Goal: Task Accomplishment & Management: Complete application form

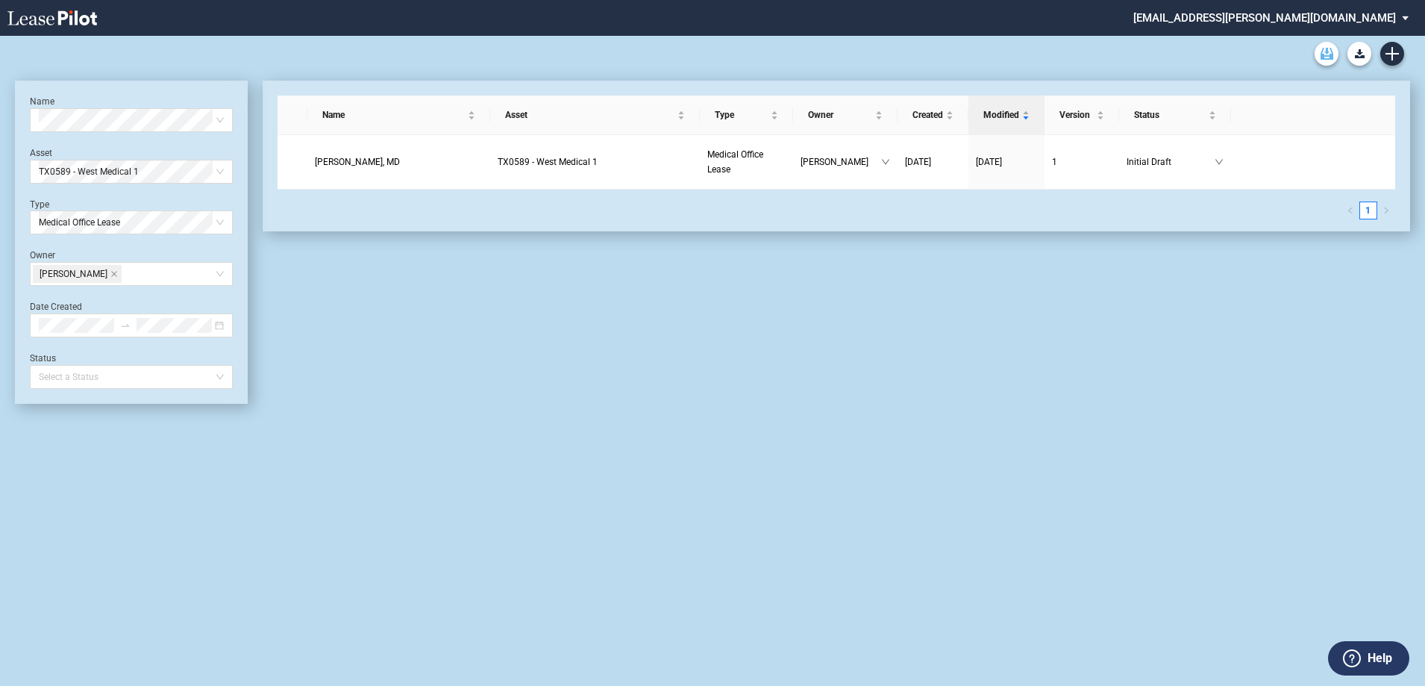
click at [1327, 52] on use "Archive" at bounding box center [1327, 54] width 13 height 12
click at [1395, 49] on icon "Create new document" at bounding box center [1392, 53] width 13 height 13
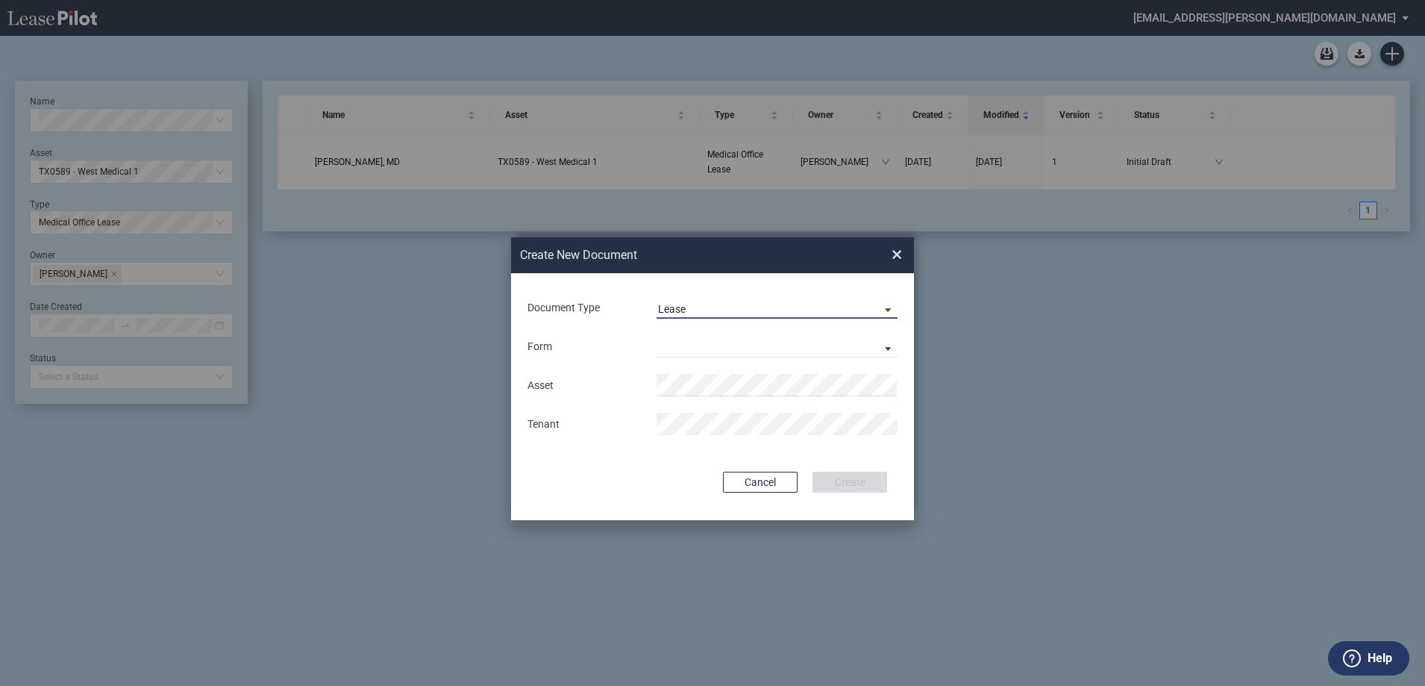
click at [747, 303] on span "Lease" at bounding box center [765, 309] width 214 height 15
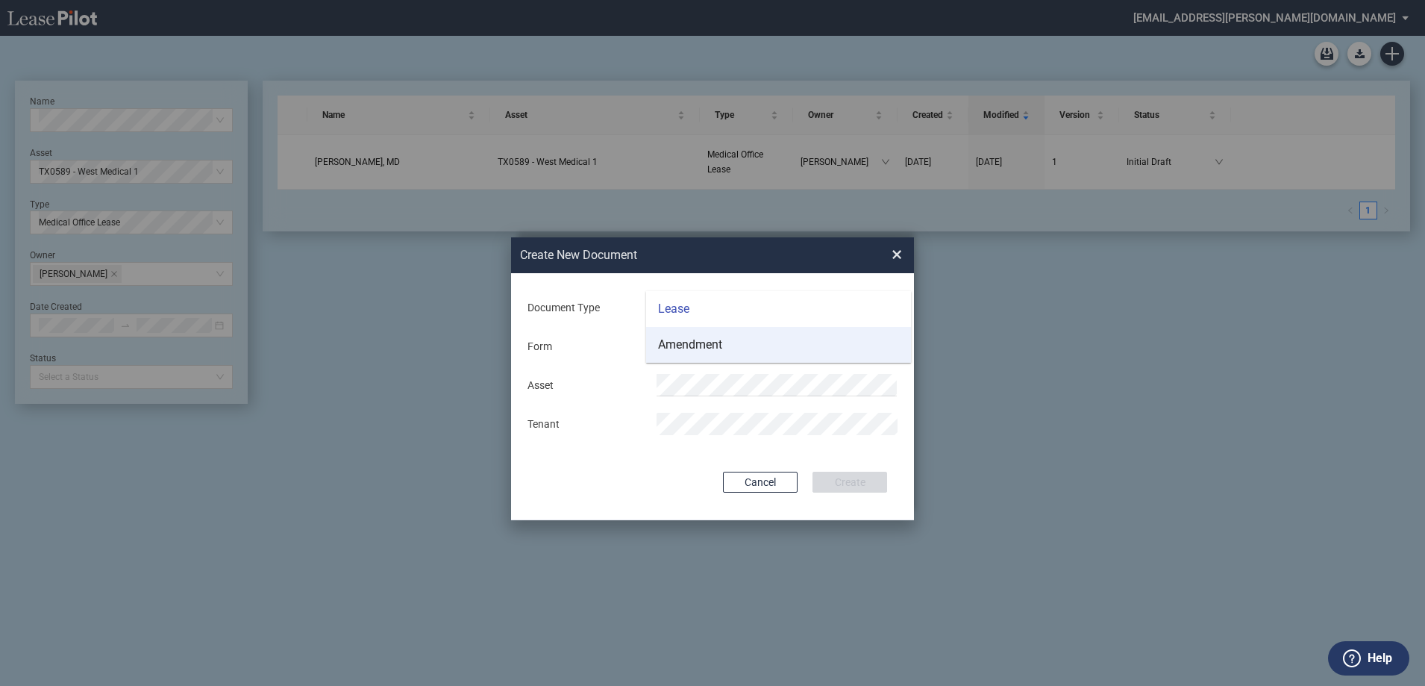
click at [728, 339] on md-option "Amendment" at bounding box center [778, 345] width 265 height 36
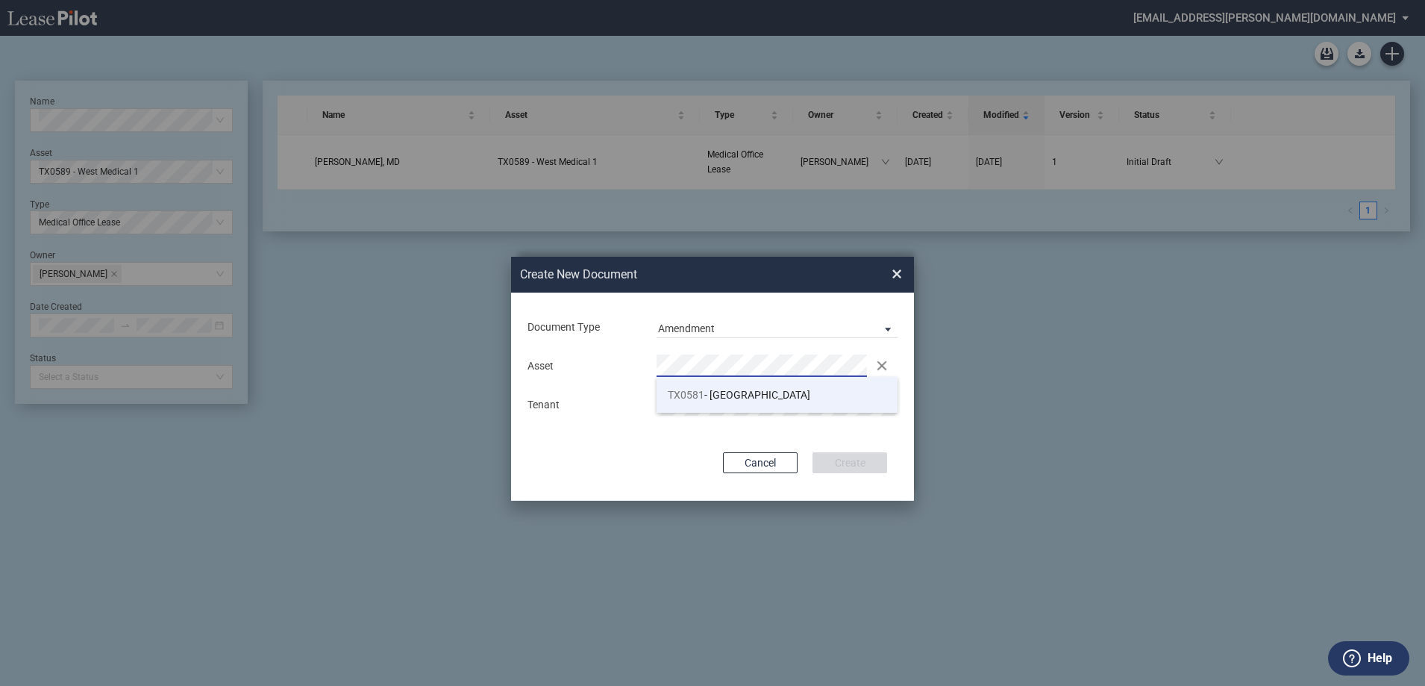
click at [747, 396] on span "TX0581 - Bay Area Professional Plaza" at bounding box center [739, 395] width 143 height 12
click at [861, 464] on button "Create" at bounding box center [850, 462] width 75 height 21
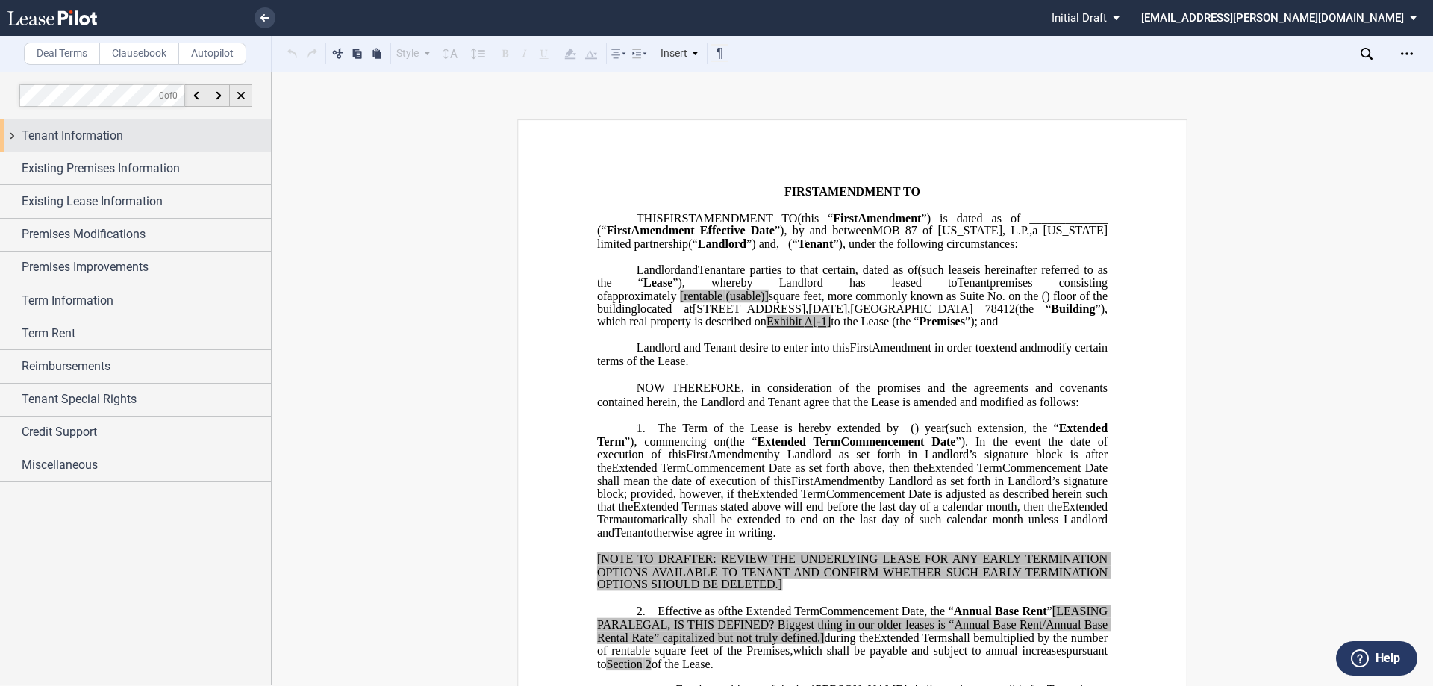
click at [90, 146] on div "Tenant Information" at bounding box center [135, 135] width 271 height 32
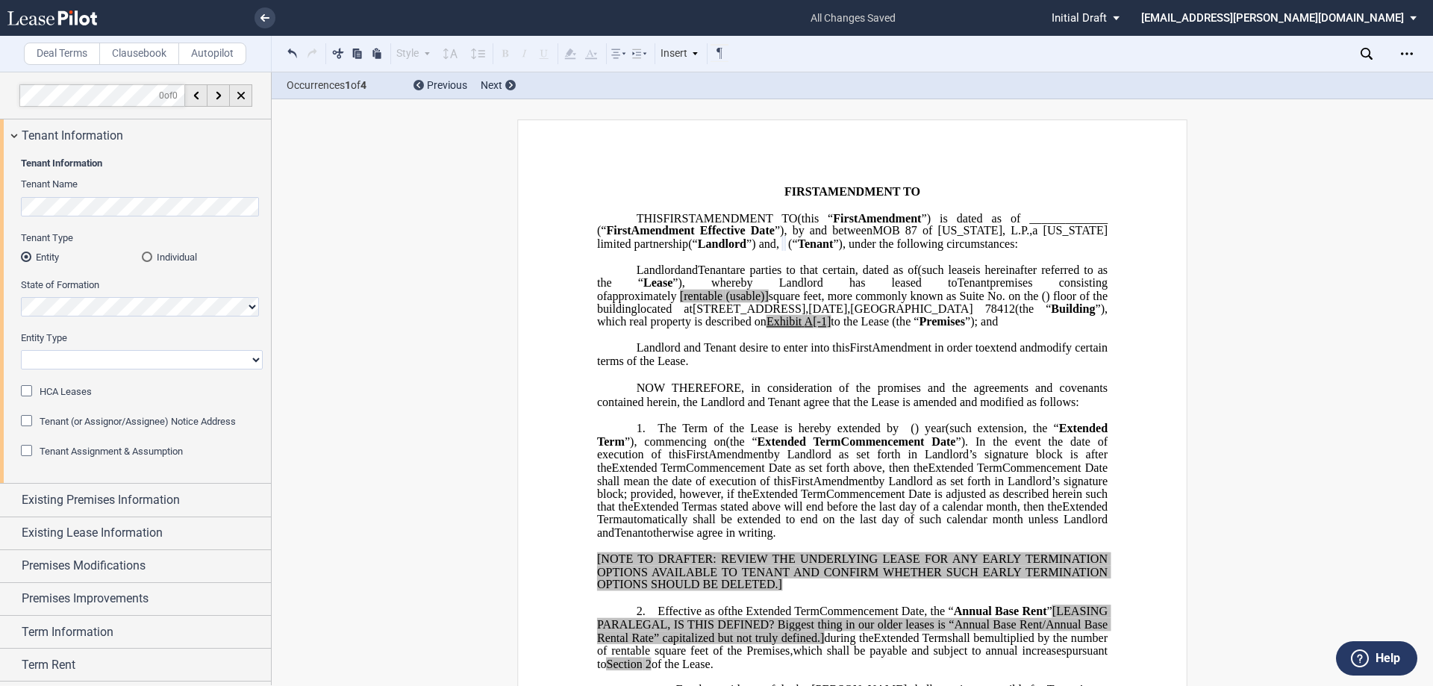
click at [68, 363] on select "Corporation Limited Liability Company General Partnership Limited Partnership O…" at bounding box center [142, 359] width 242 height 19
select select "Other"
click at [21, 350] on select "Corporation Limited Liability Company General Partnership Limited Partnership O…" at bounding box center [142, 359] width 242 height 19
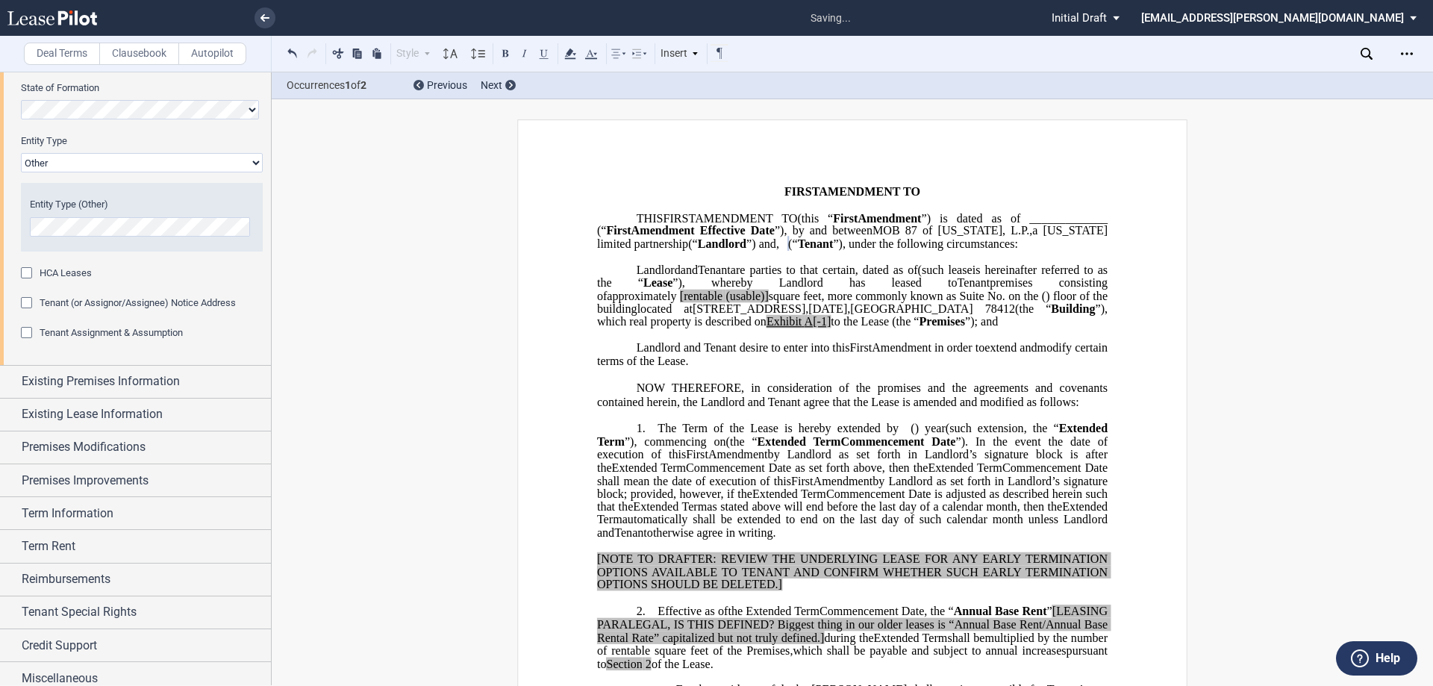
scroll to position [207, 0]
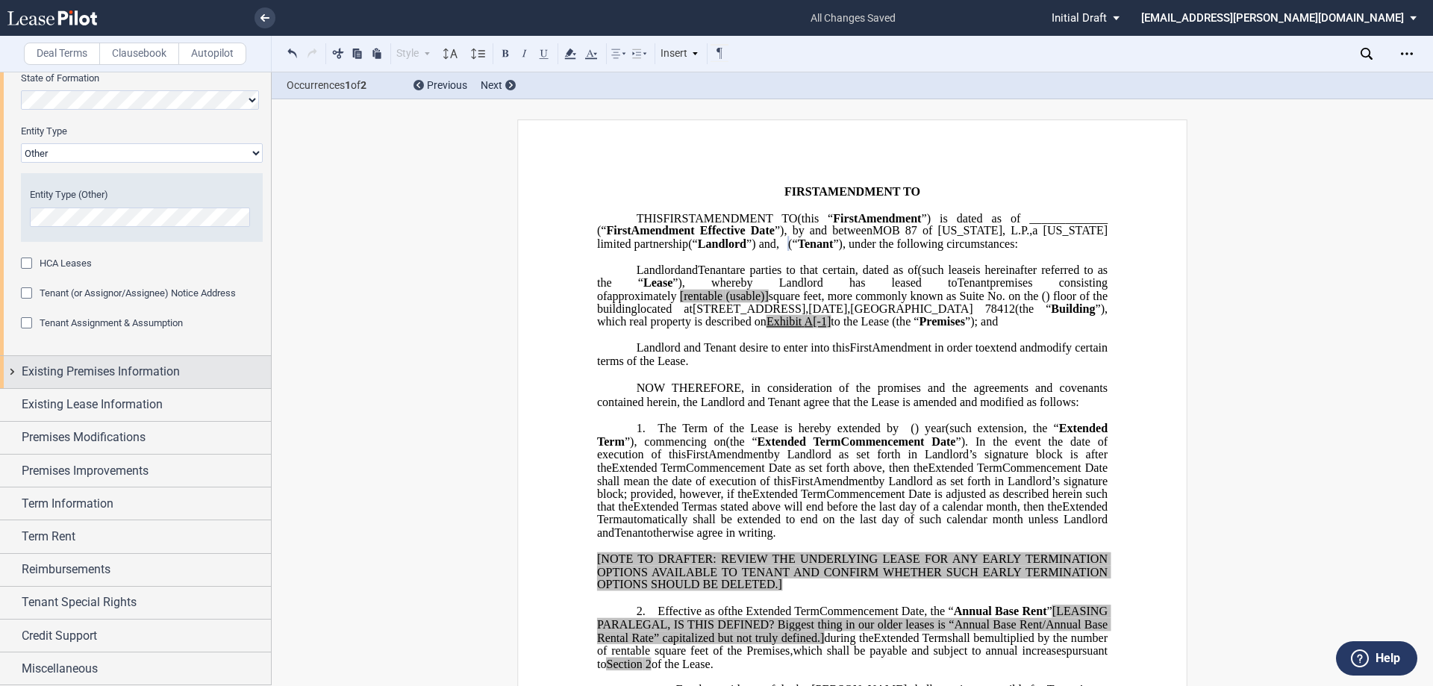
click at [112, 373] on span "Existing Premises Information" at bounding box center [101, 372] width 158 height 18
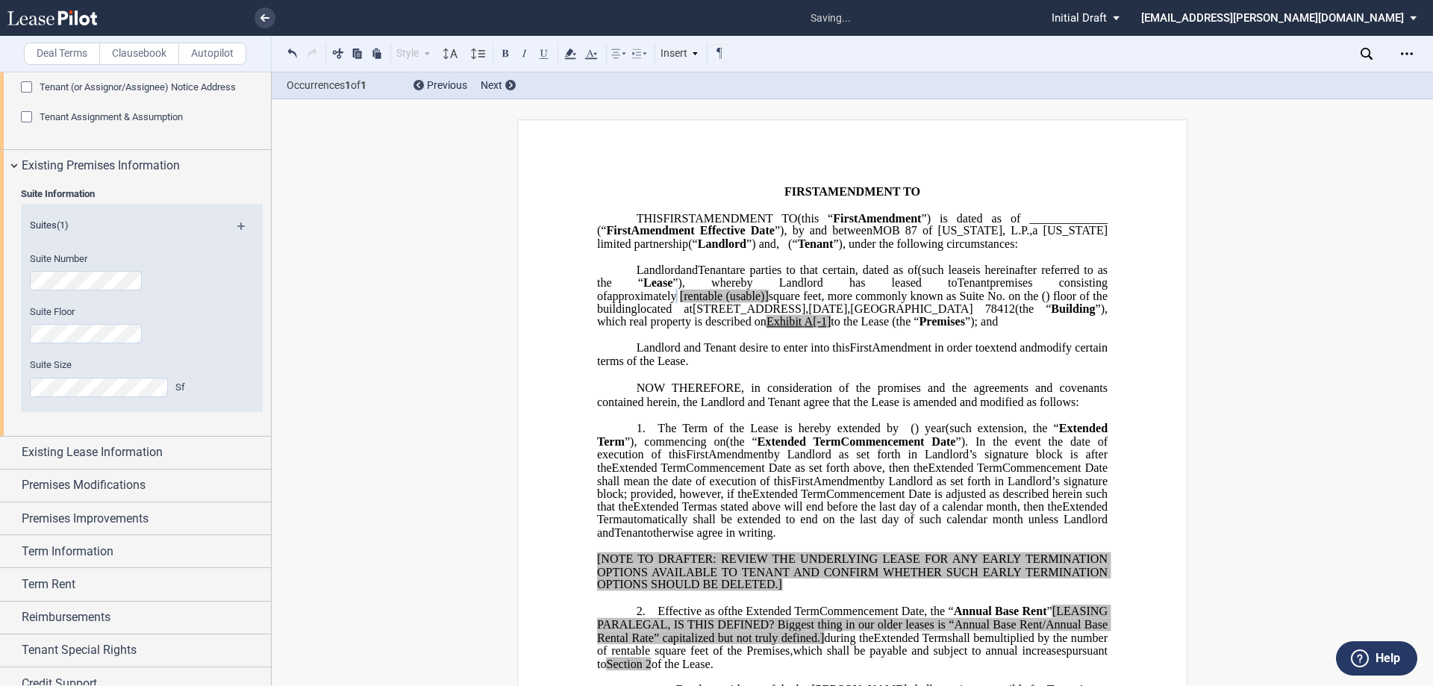
scroll to position [431, 0]
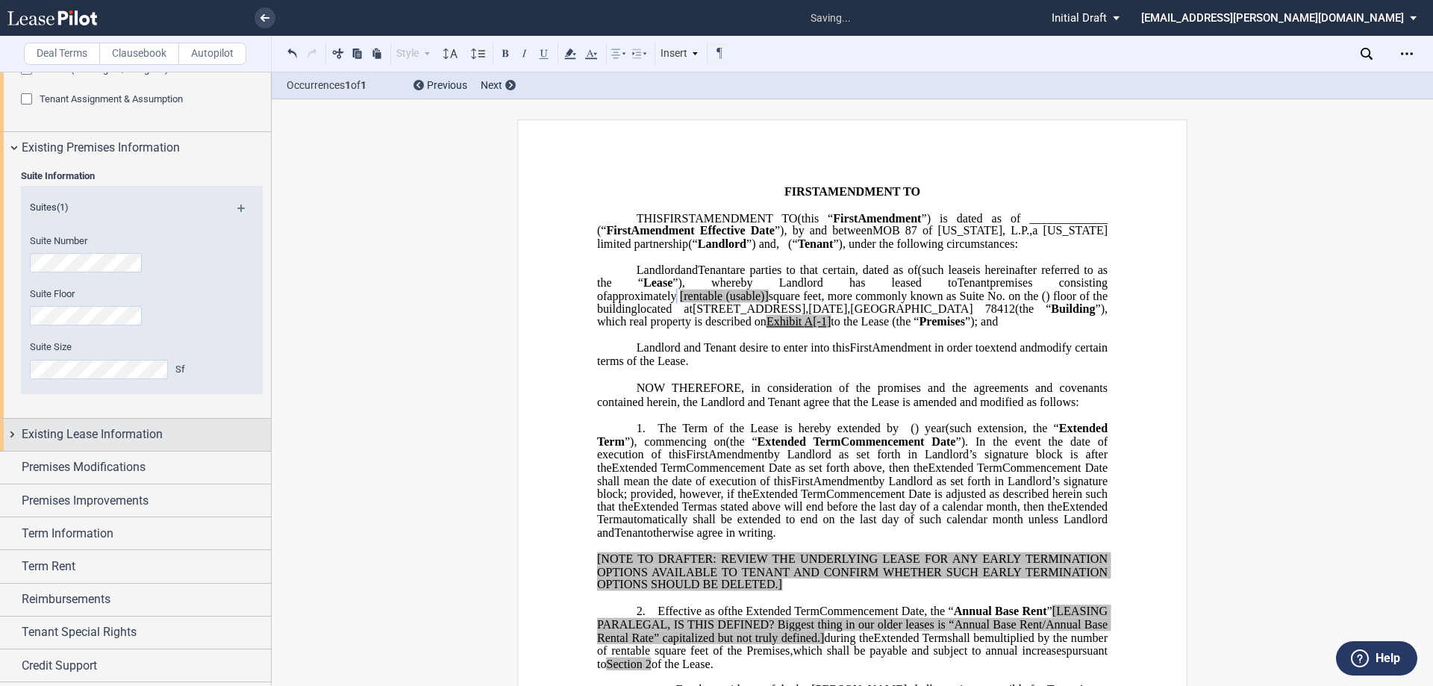
click at [124, 432] on span "Existing Lease Information" at bounding box center [92, 434] width 141 height 18
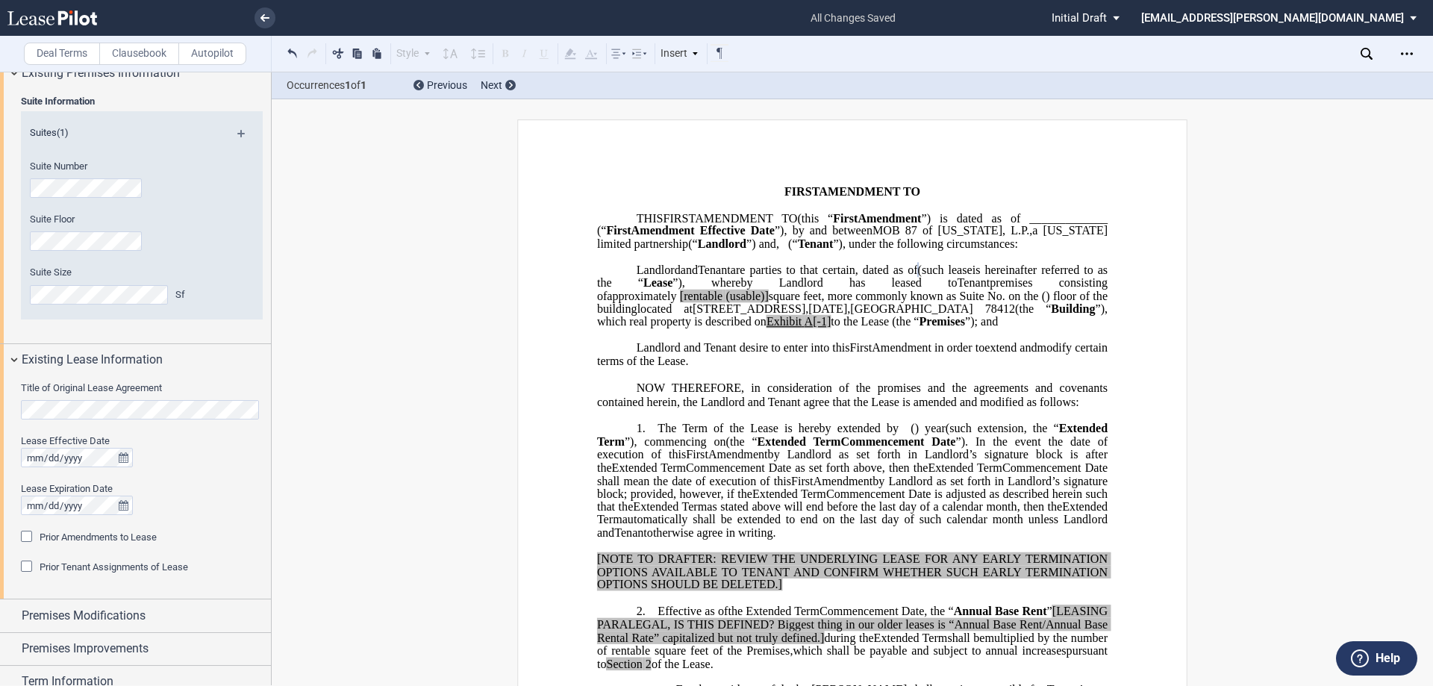
scroll to position [580, 0]
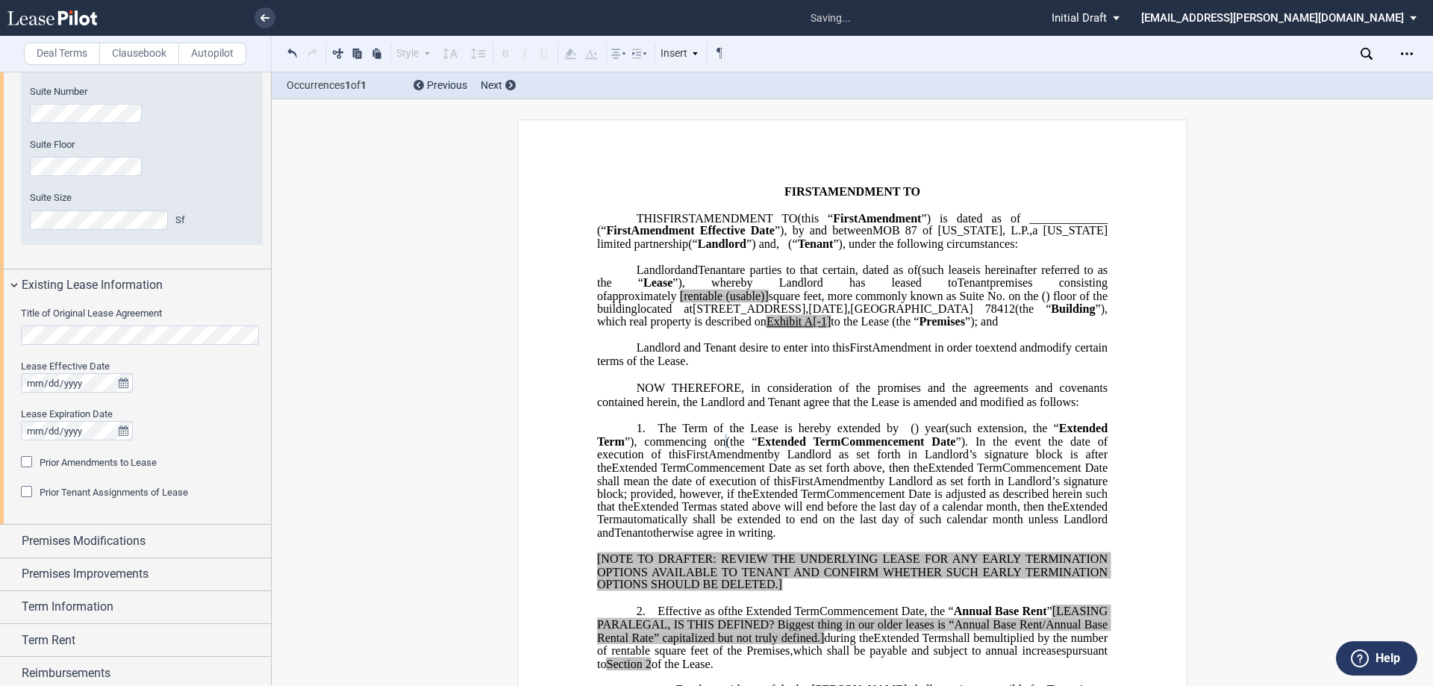
click at [25, 463] on div "Prior Amendments to Lease" at bounding box center [28, 463] width 15 height 15
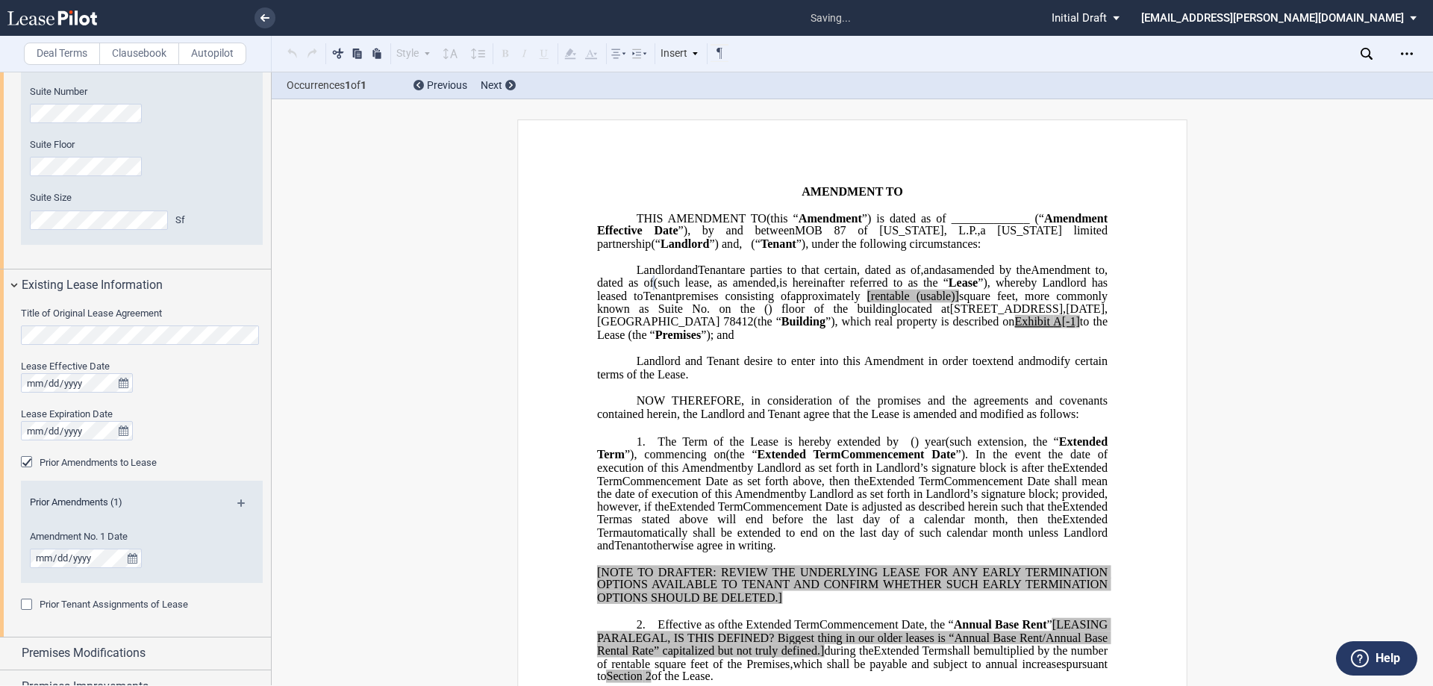
click at [116, 519] on div "Prior Amendments (1) Amendment No. 1 Date" at bounding box center [142, 531] width 242 height 101
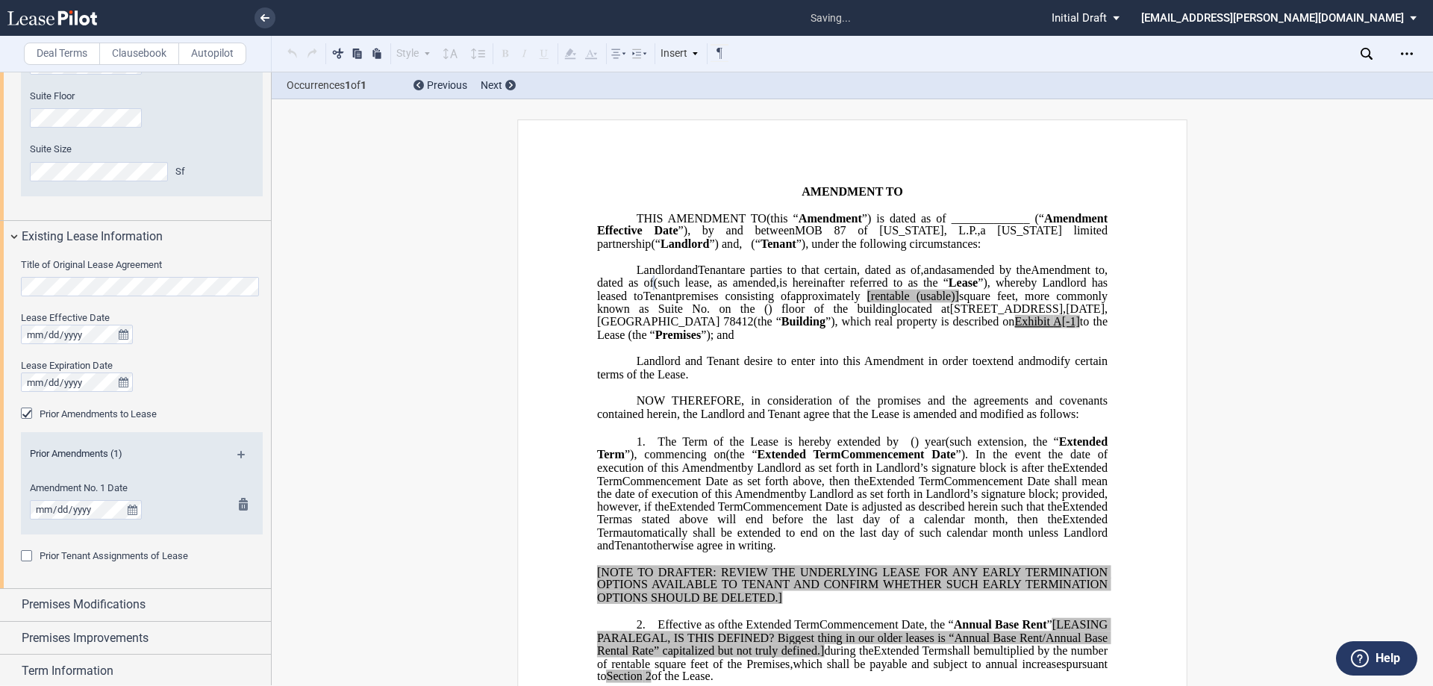
scroll to position [654, 0]
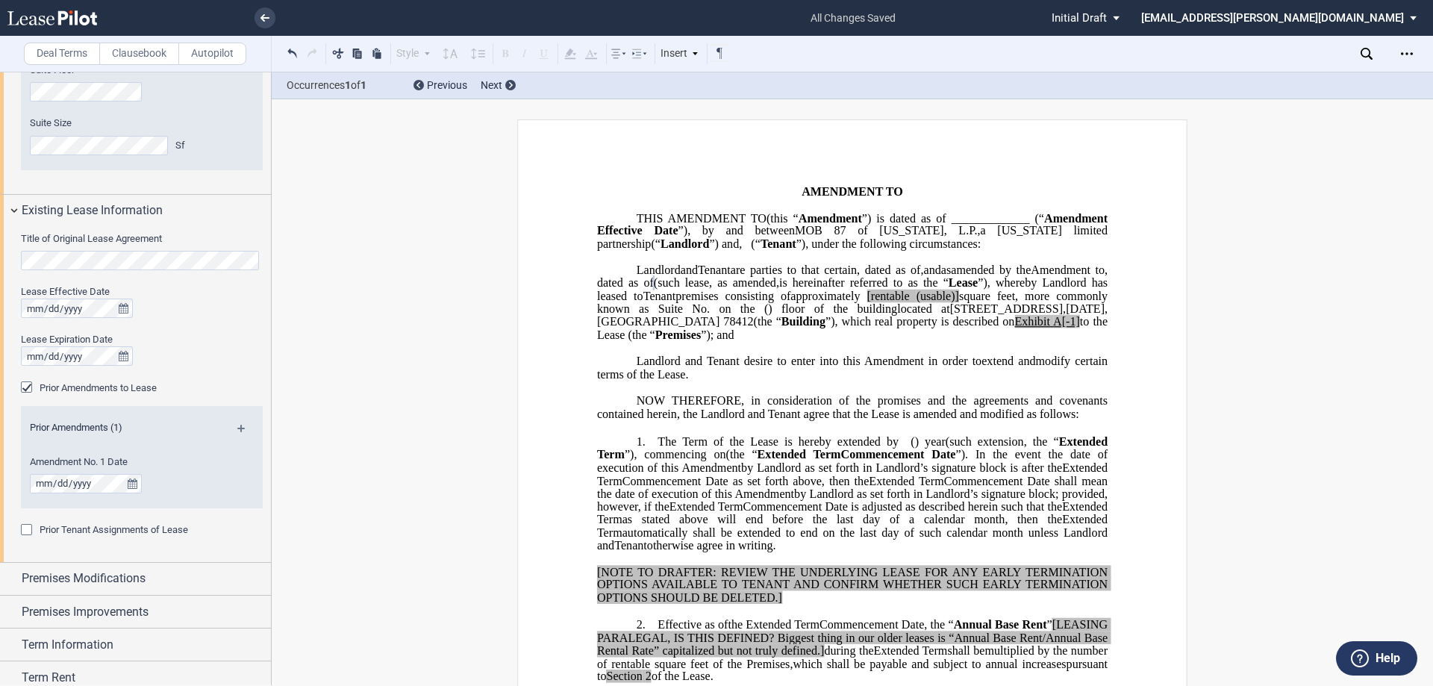
click at [238, 427] on md-icon at bounding box center [247, 434] width 20 height 18
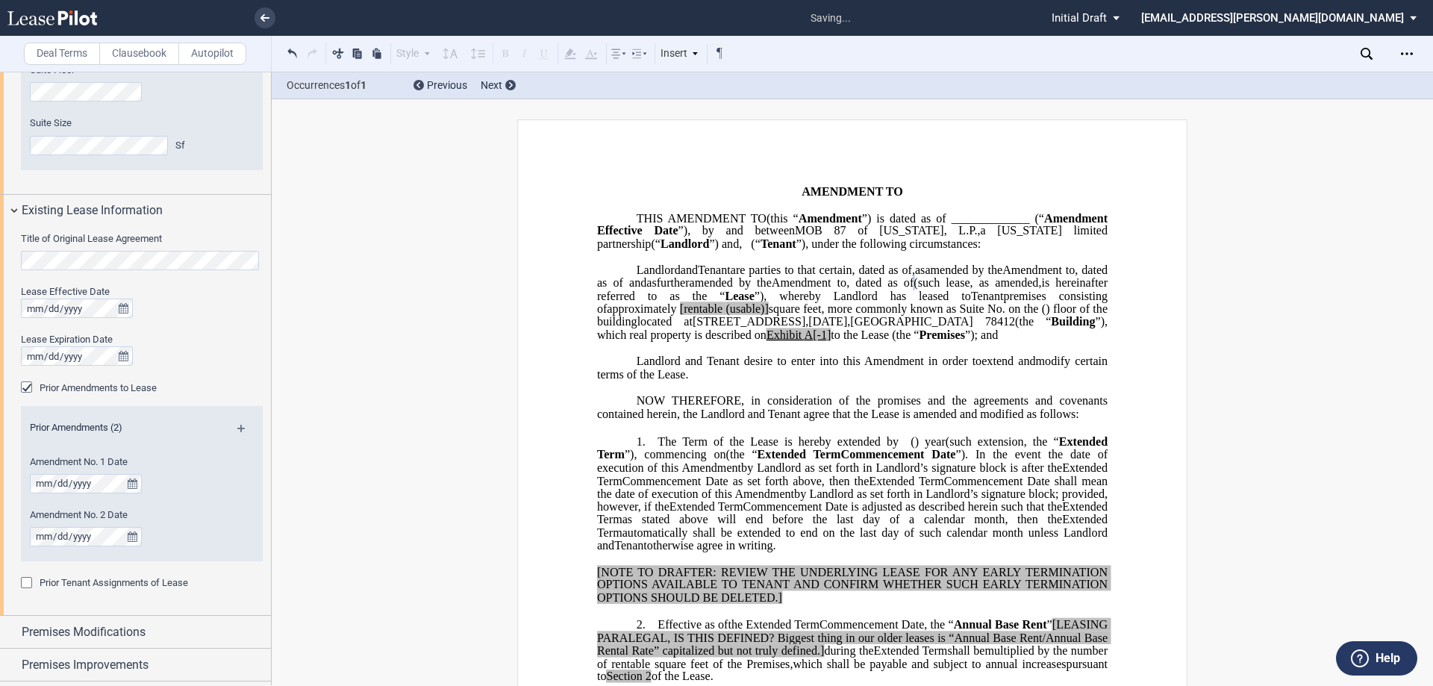
click at [238, 425] on md-icon at bounding box center [247, 434] width 20 height 18
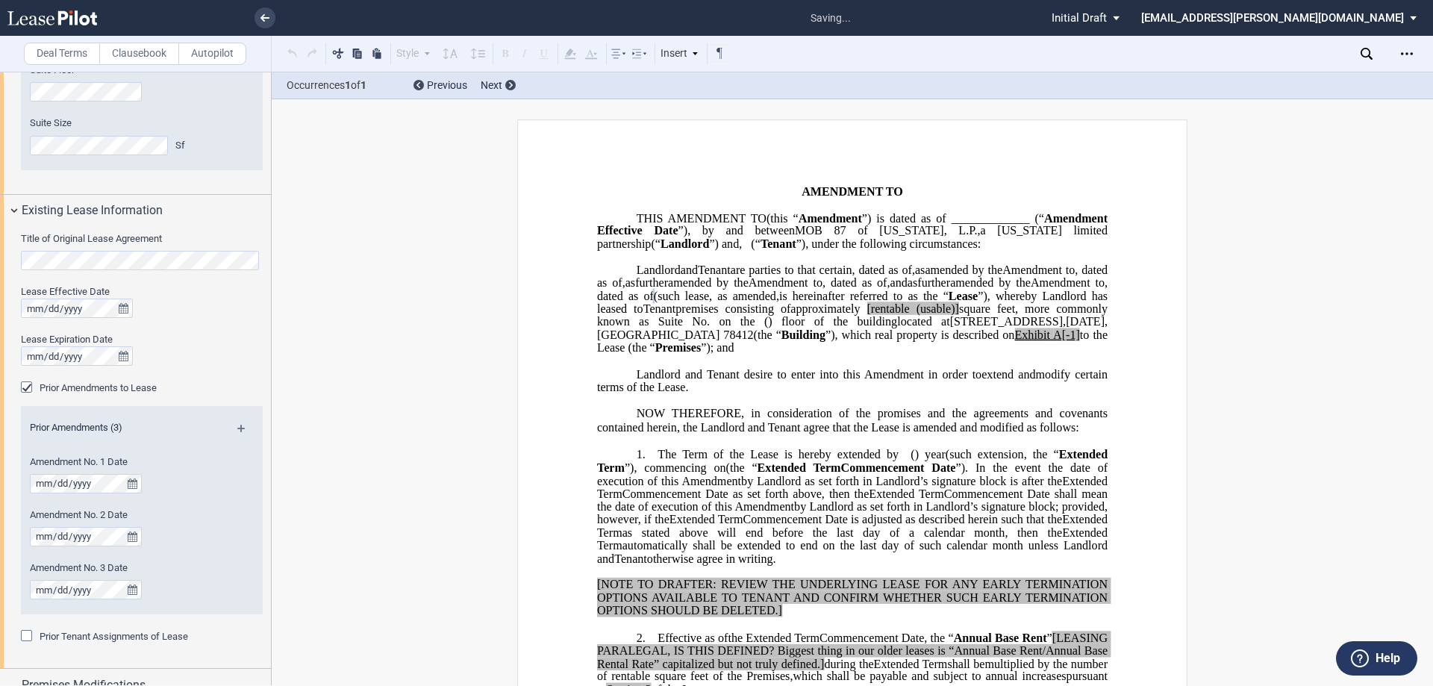
click at [240, 424] on div "Prior Amendments (3)" at bounding box center [142, 430] width 242 height 19
click at [237, 430] on md-icon at bounding box center [247, 434] width 20 height 18
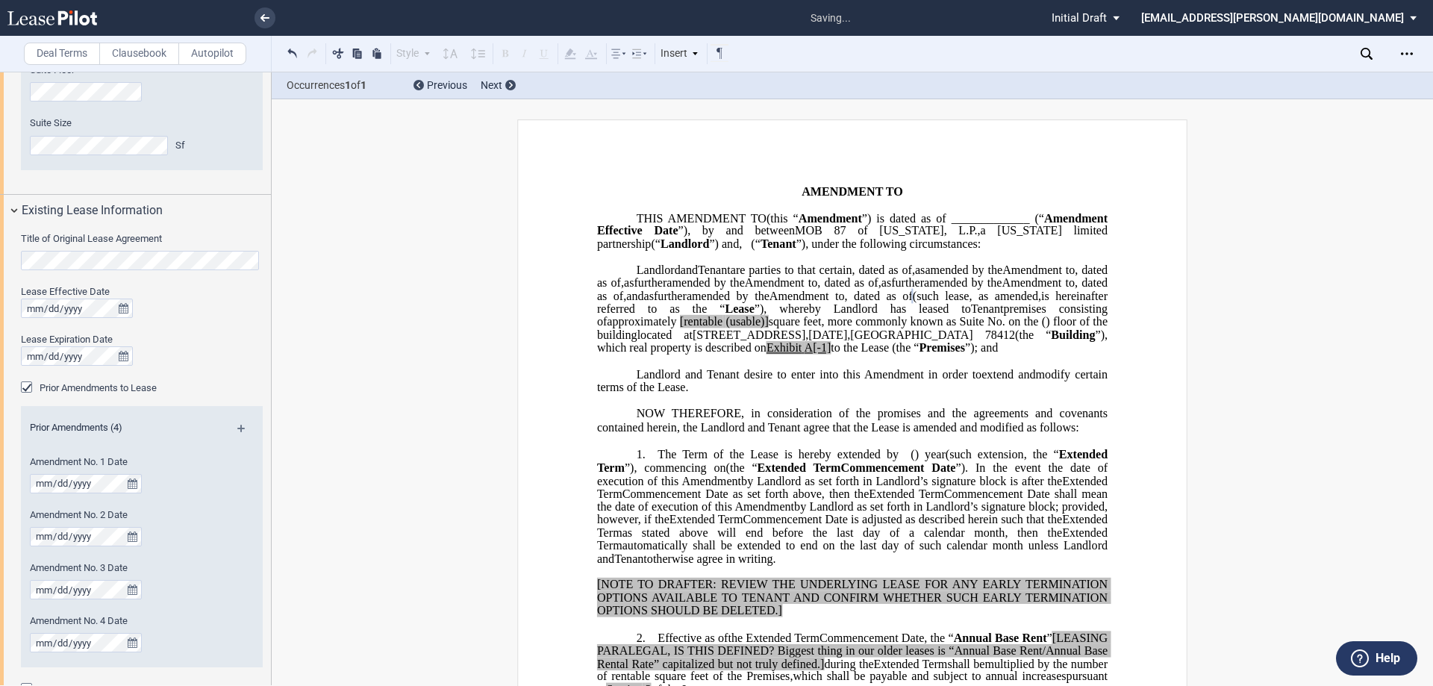
click at [237, 426] on md-icon at bounding box center [247, 434] width 20 height 18
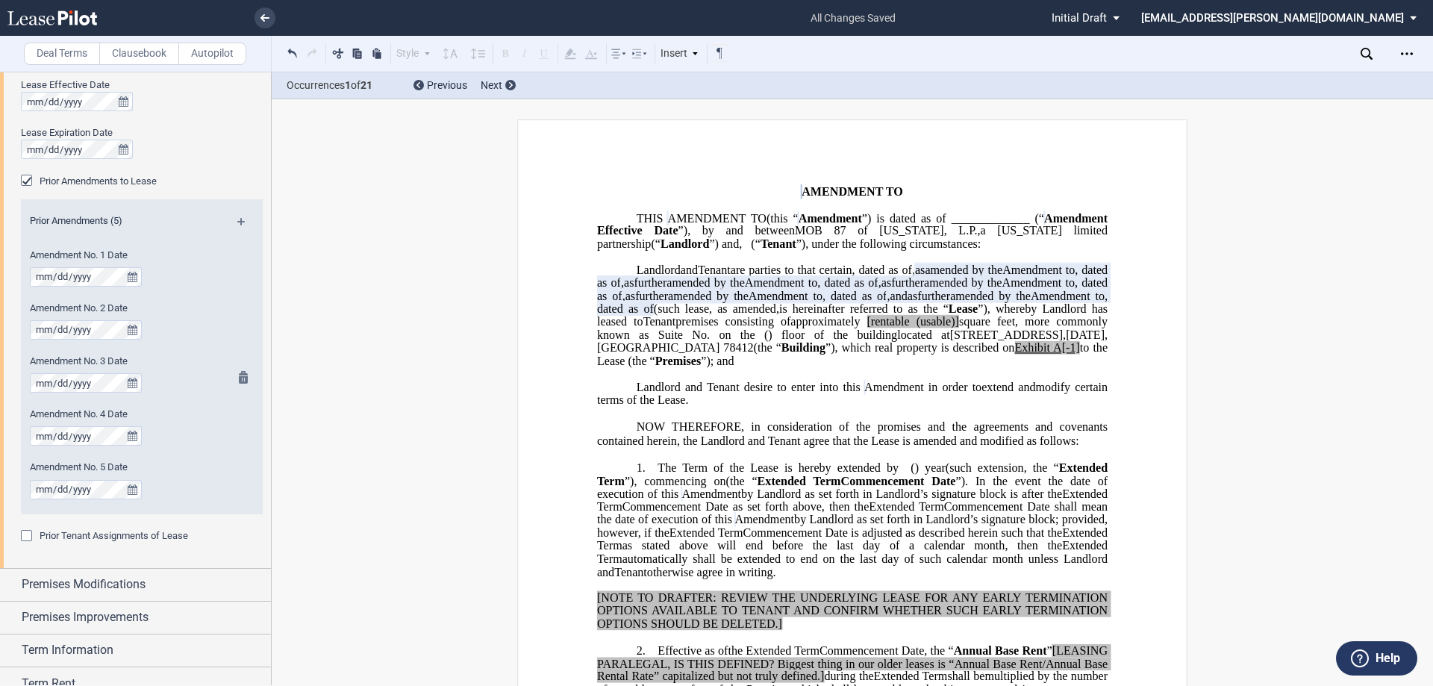
scroll to position [878, 0]
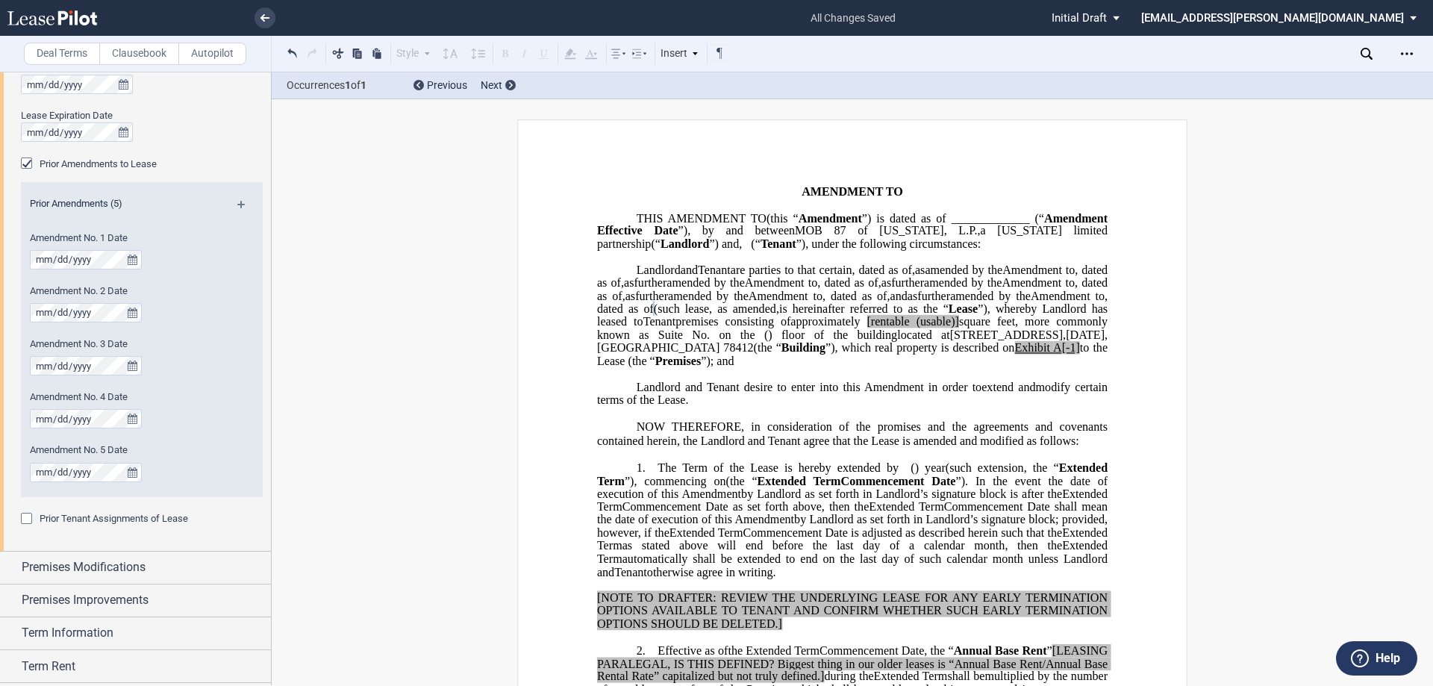
click at [237, 202] on md-icon at bounding box center [247, 210] width 20 height 18
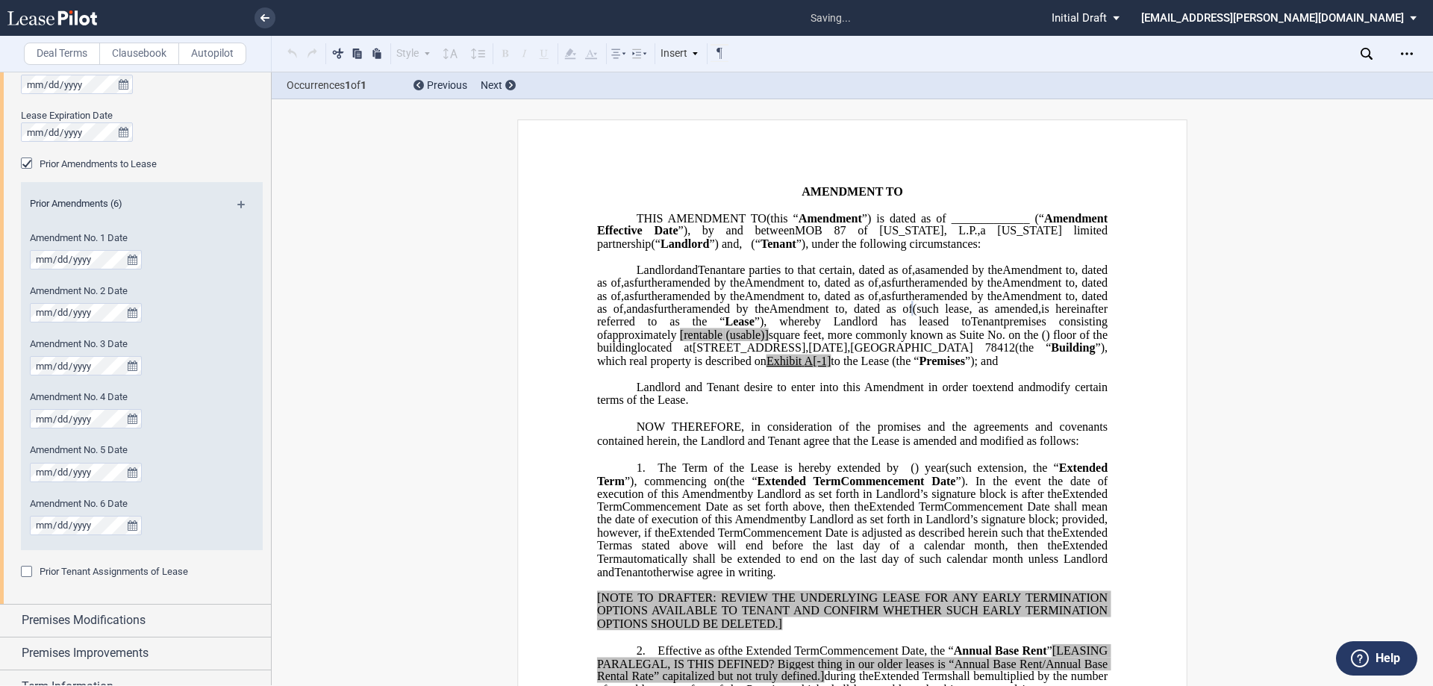
click at [237, 201] on md-icon at bounding box center [247, 210] width 20 height 18
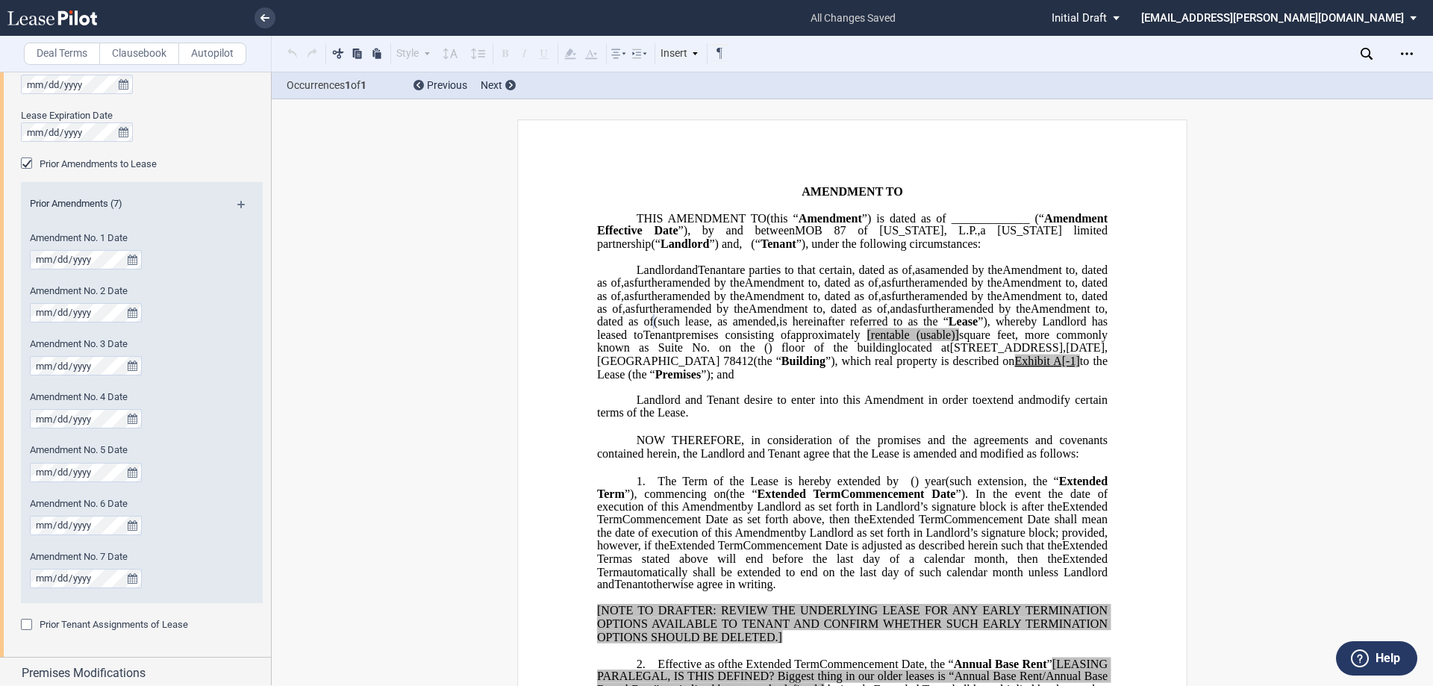
click at [237, 201] on md-icon at bounding box center [247, 210] width 20 height 18
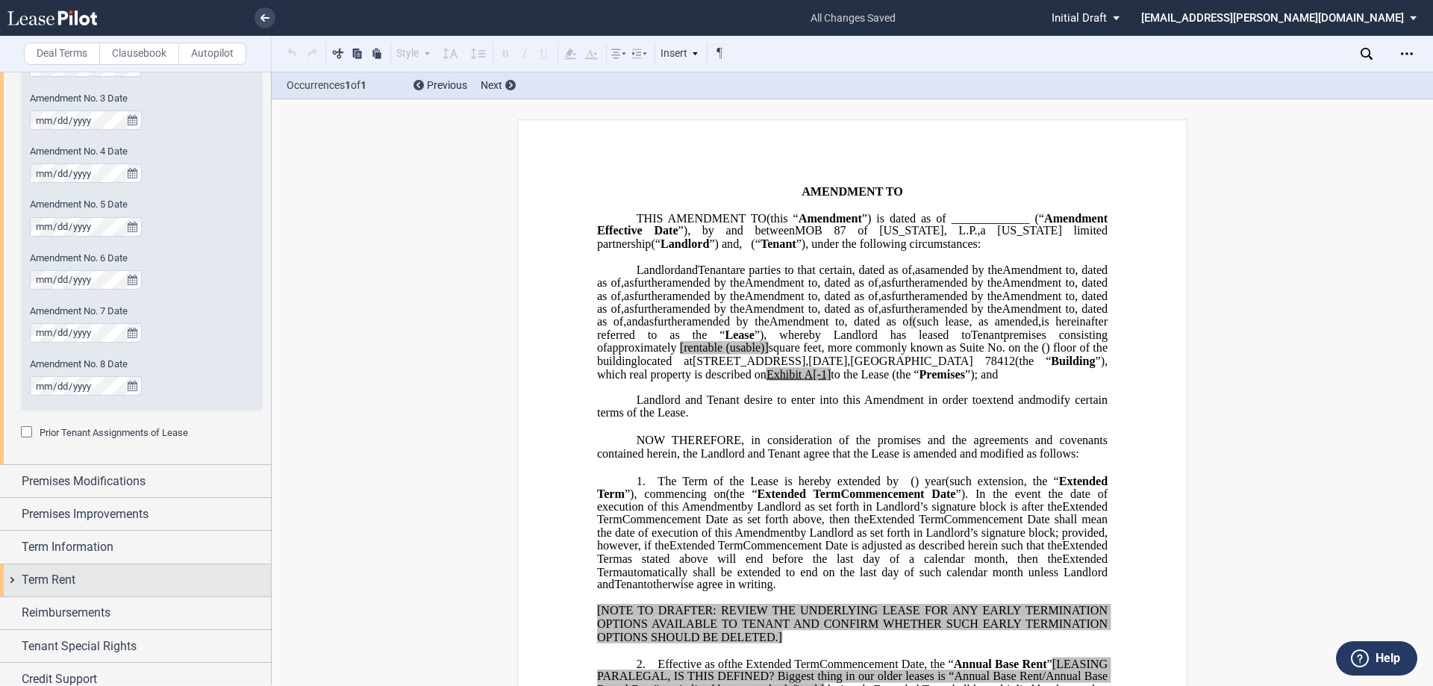
scroll to position [1168, 0]
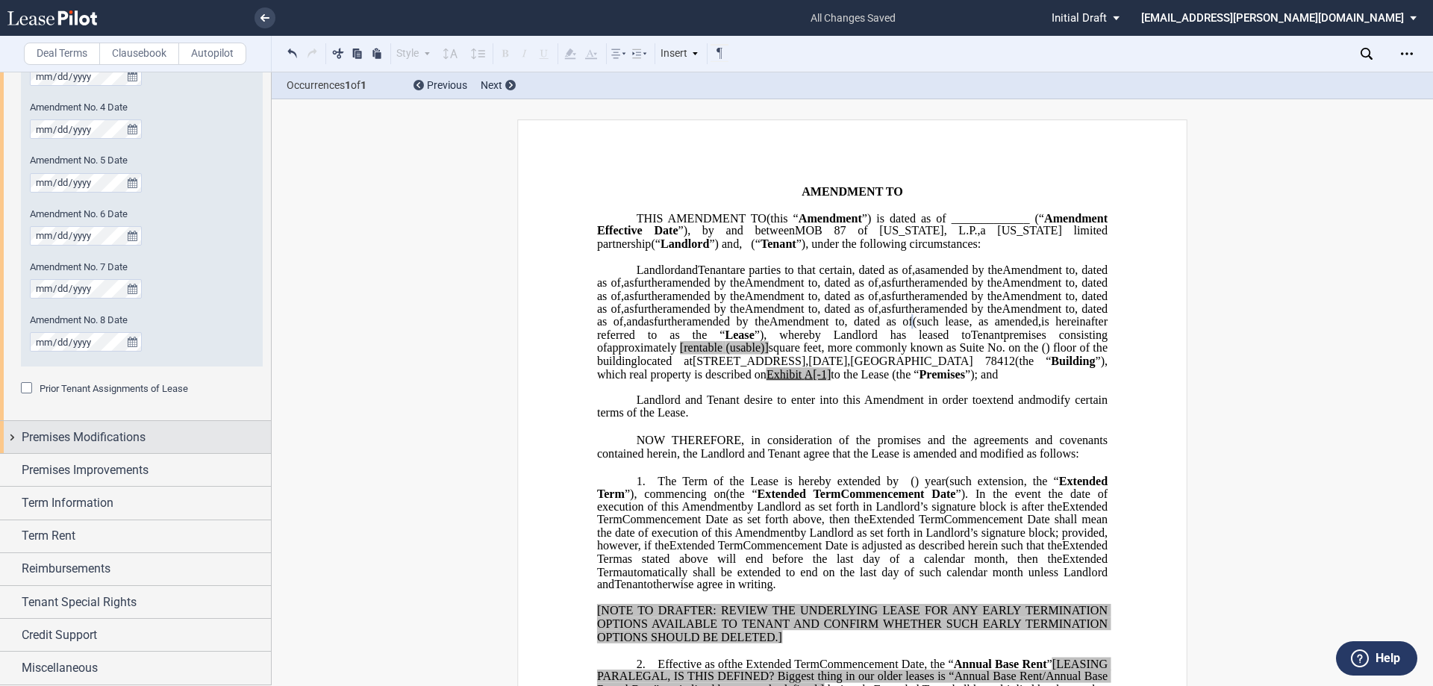
click at [72, 453] on div "Premises Modifications" at bounding box center [135, 437] width 271 height 32
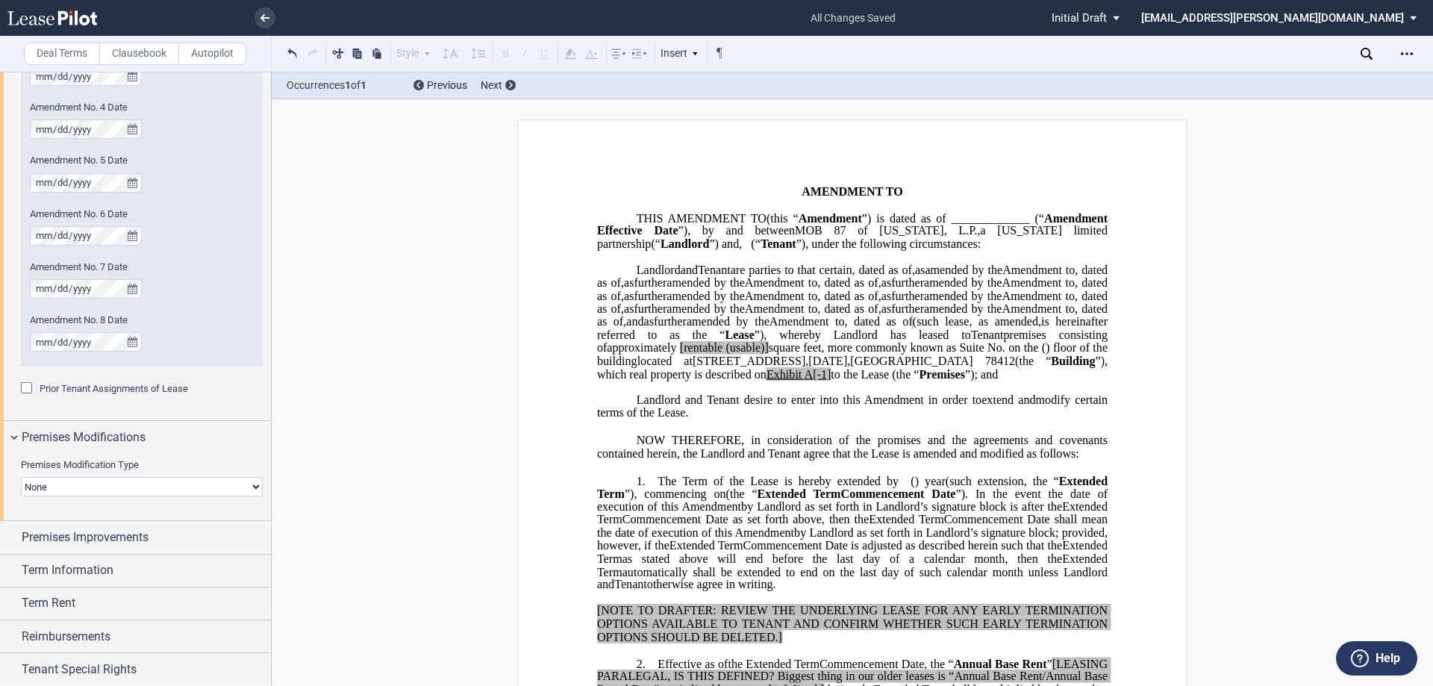
click at [65, 484] on select "None Expansion Relocation" at bounding box center [142, 486] width 242 height 19
click at [21, 477] on select "None Expansion Relocation" at bounding box center [142, 486] width 242 height 19
click at [70, 538] on span "Premises Improvements" at bounding box center [85, 537] width 127 height 18
click at [91, 589] on select "Landlord Constructs Tenant Improvements Tenant Constructs Tenant Improvements "…" at bounding box center [142, 587] width 242 height 19
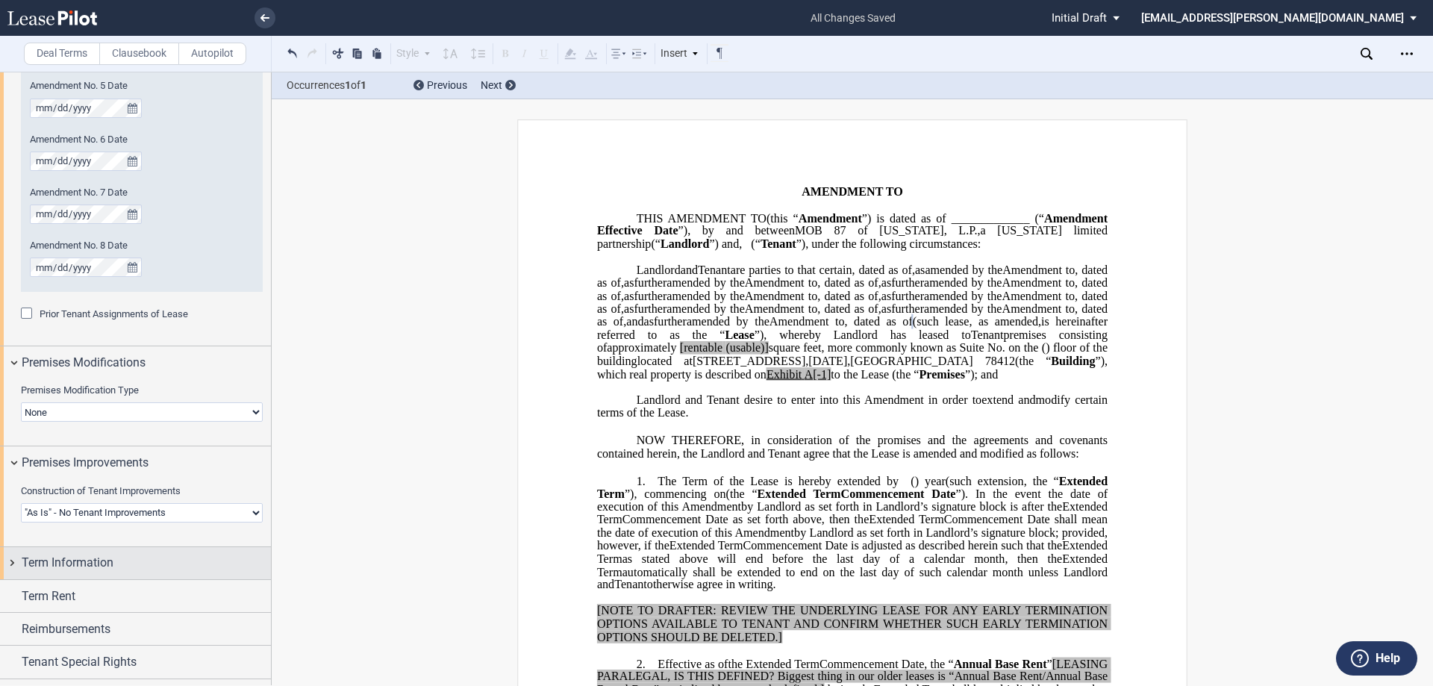
click at [94, 568] on span "Term Information" at bounding box center [68, 563] width 92 height 18
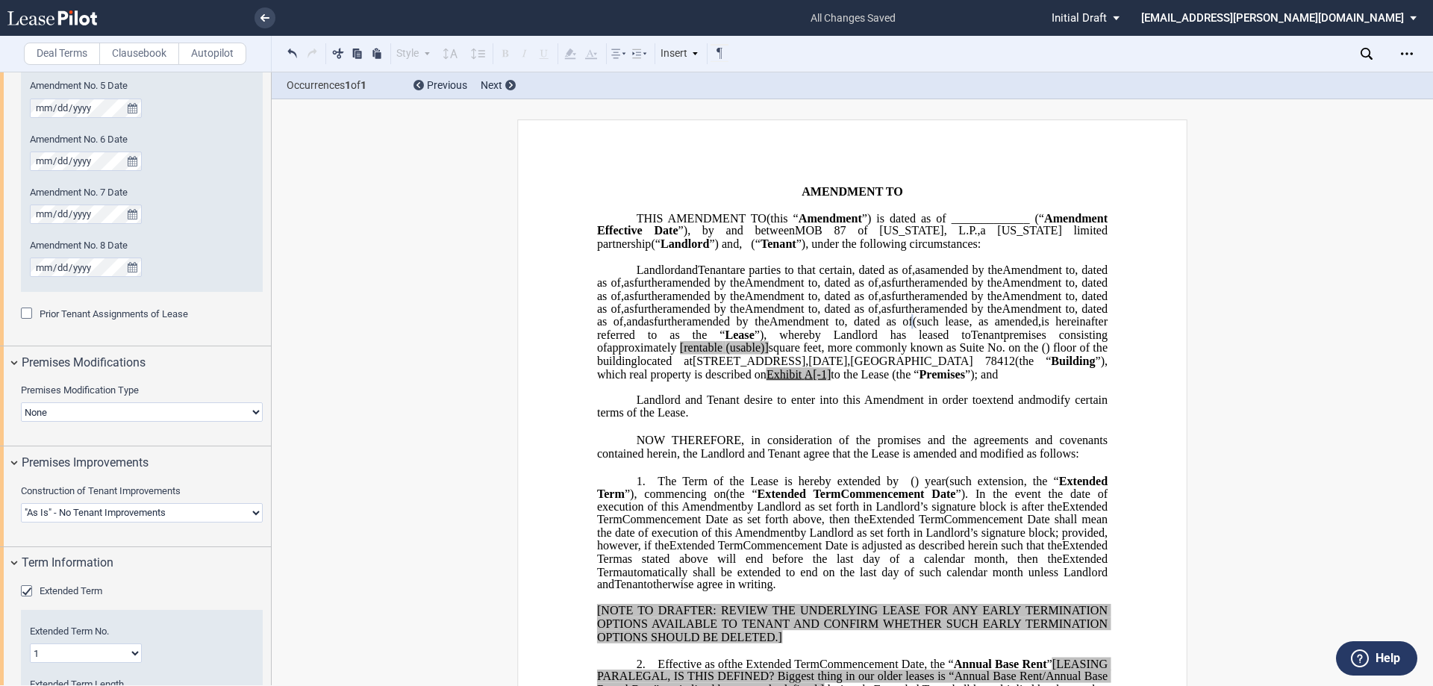
scroll to position [1392, 0]
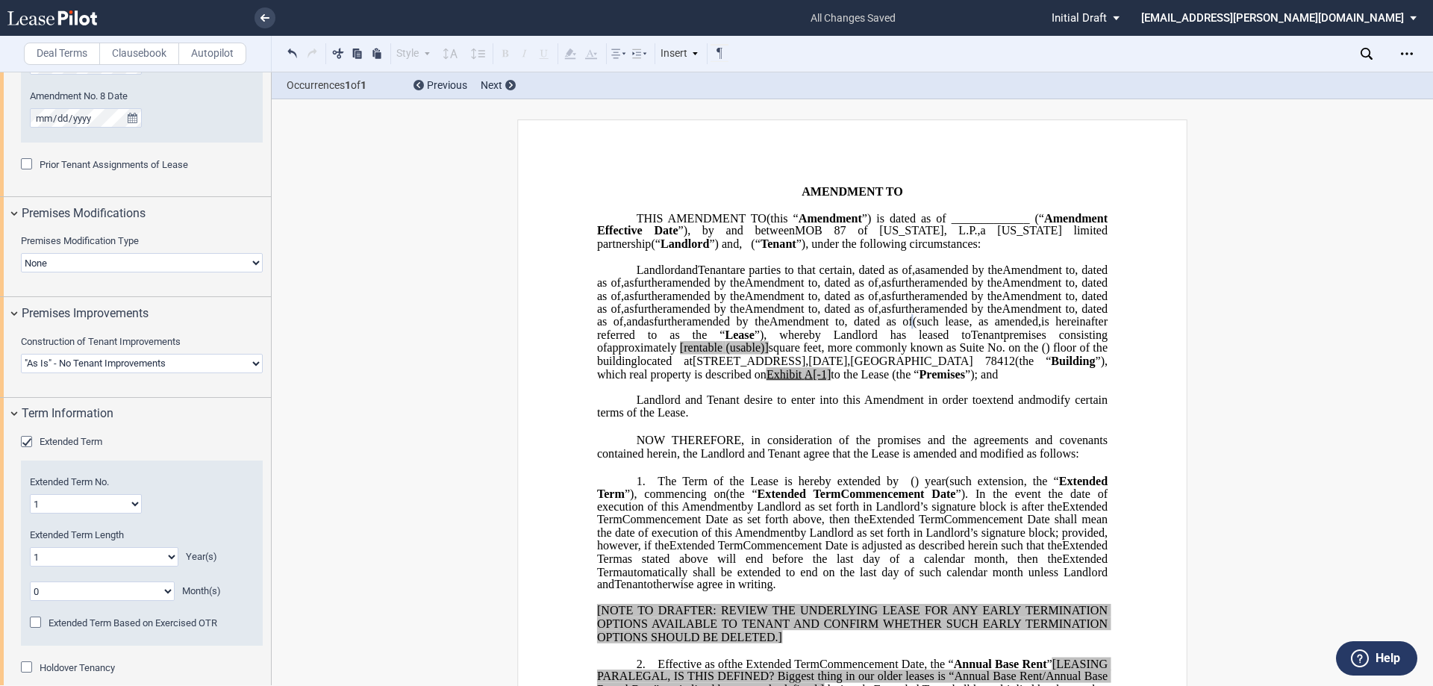
click at [99, 503] on select "1 2 3 4 5 6 7 8 9 10 11 12 13 14 15 16 17 18 19 20" at bounding box center [86, 503] width 112 height 19
select select "number:2"
click at [30, 494] on select "1 2 3 4 5 6 7 8 9 10 11 12 13 14 15 16 17 18 19 20" at bounding box center [86, 503] width 112 height 19
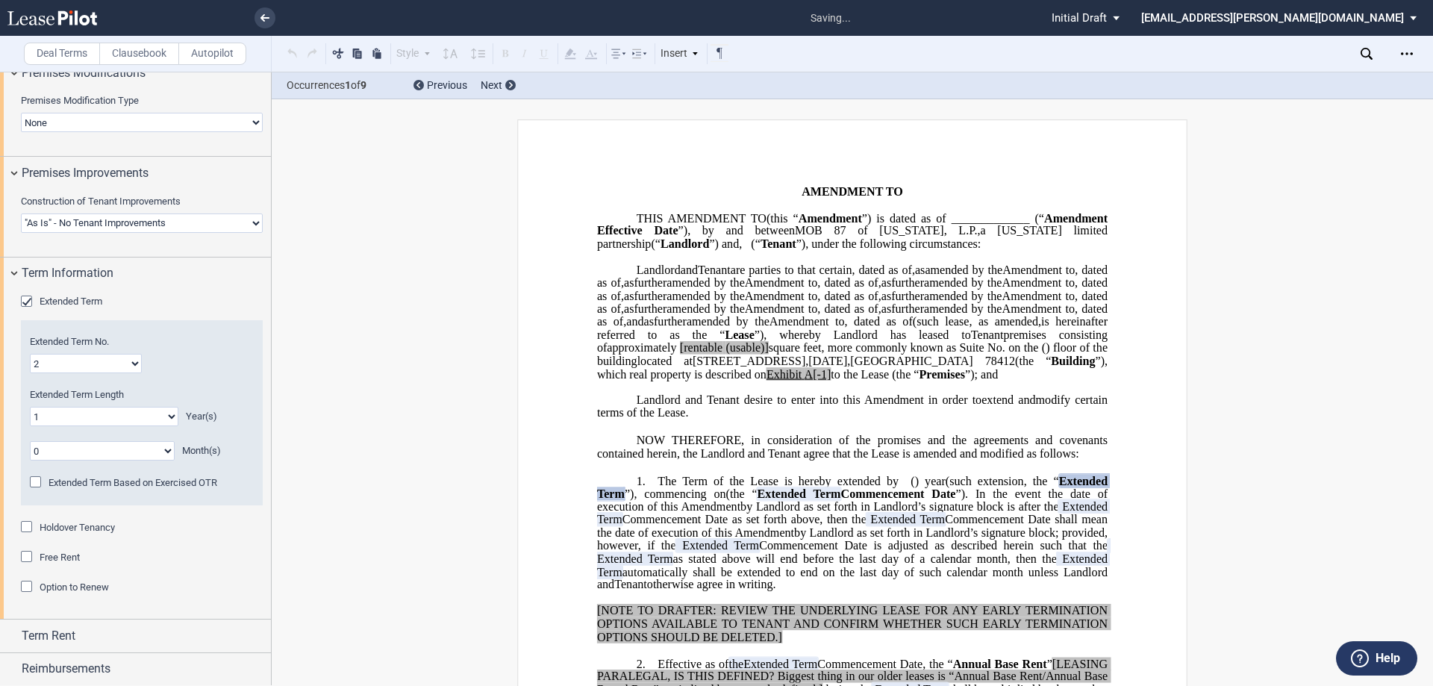
scroll to position [1541, 0]
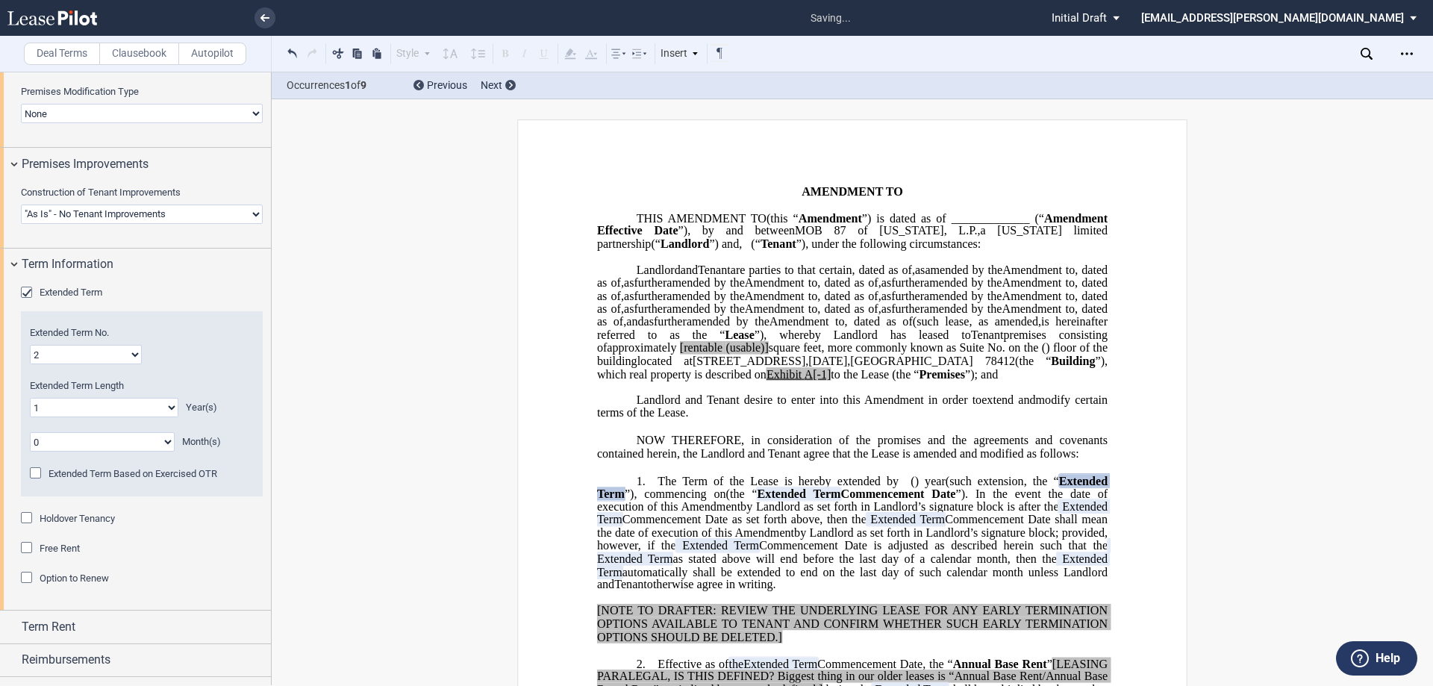
click at [27, 519] on div "Holdover Tenancy" at bounding box center [28, 519] width 15 height 15
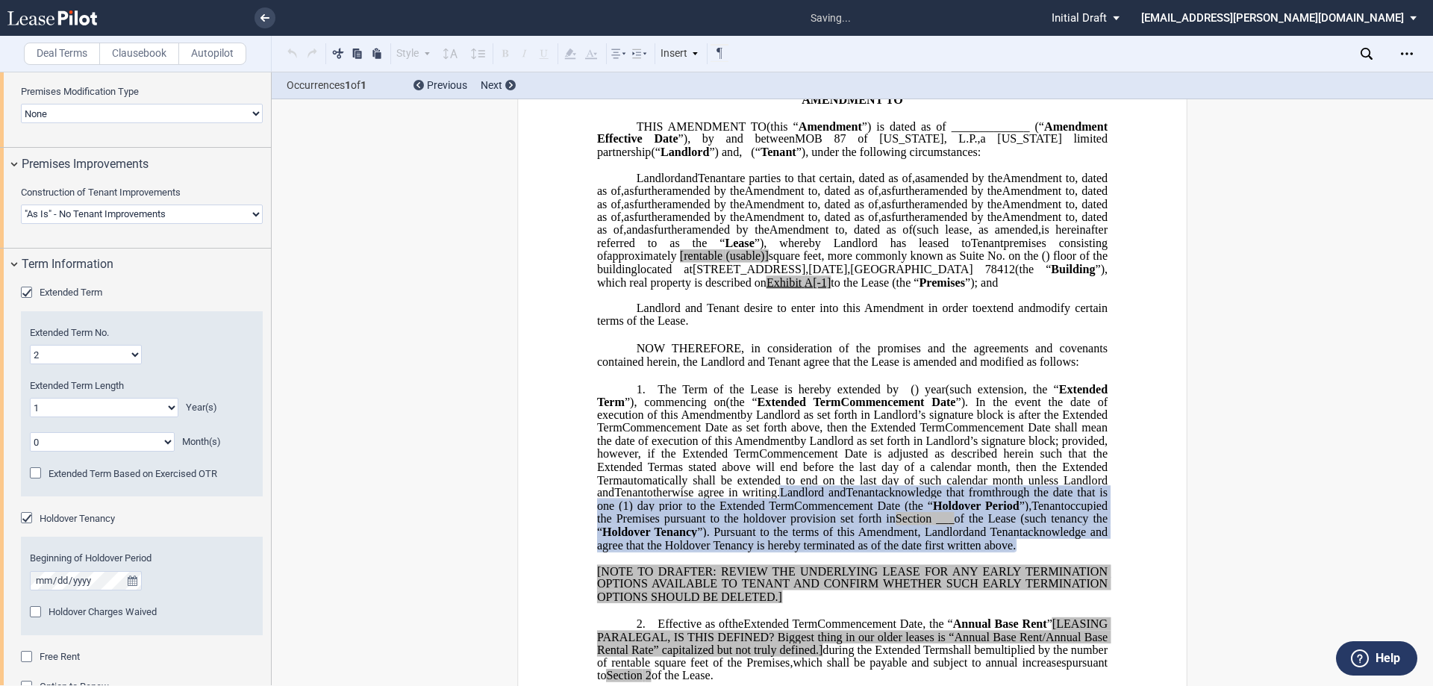
scroll to position [381, 0]
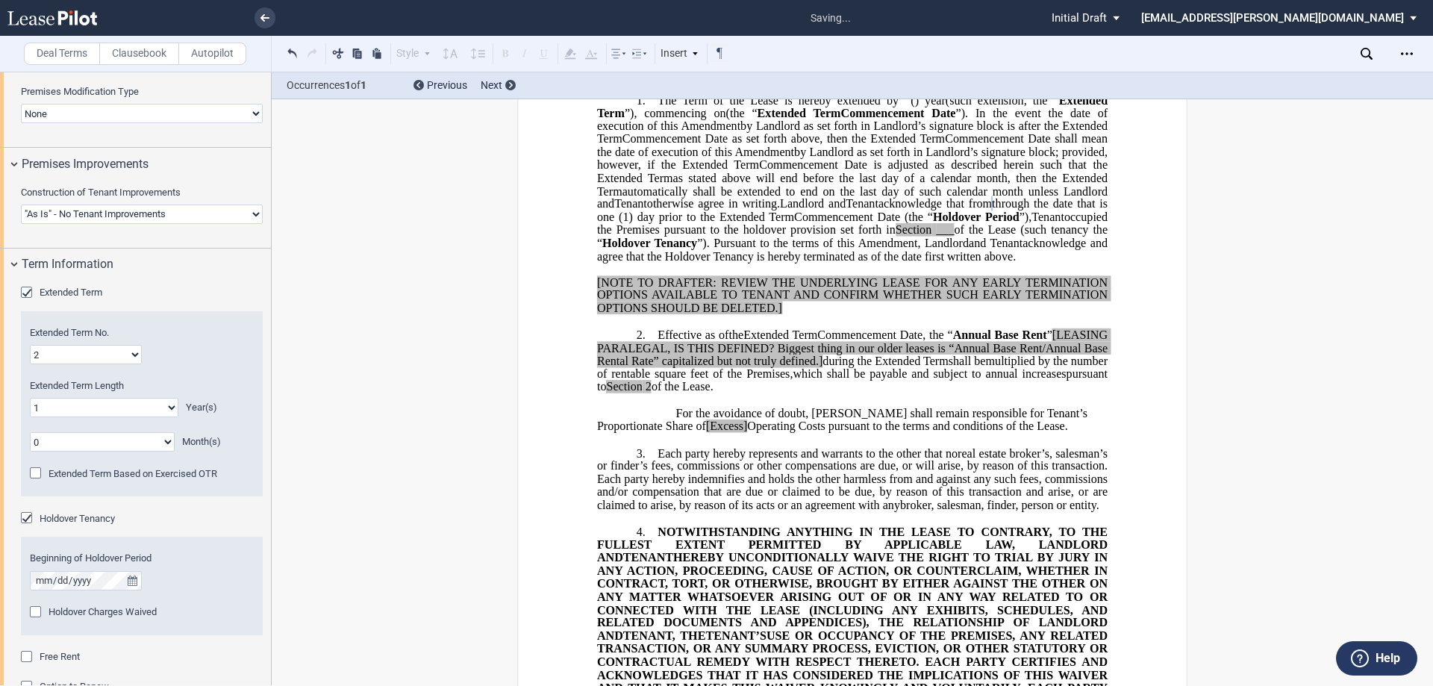
click at [178, 590] on div "Beginning of Holdover Period Holdover Charges Waived" at bounding box center [142, 586] width 242 height 98
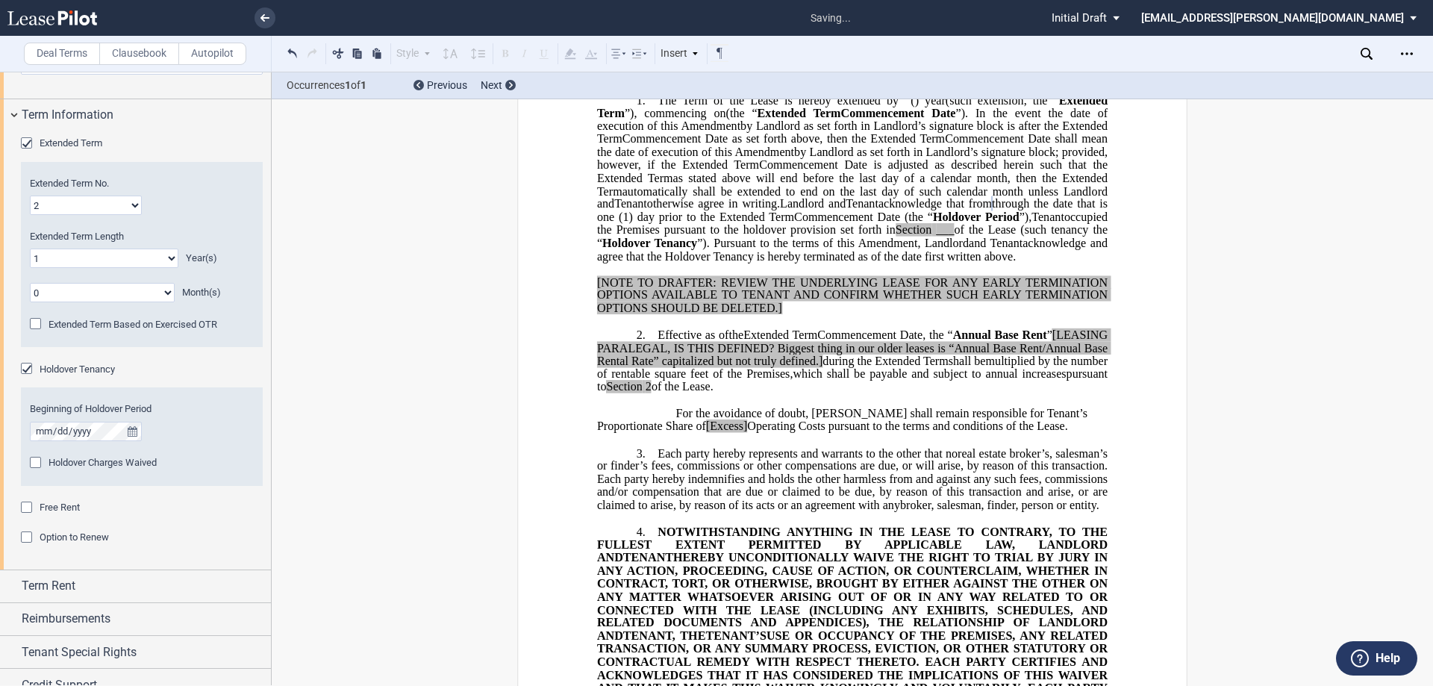
scroll to position [1740, 0]
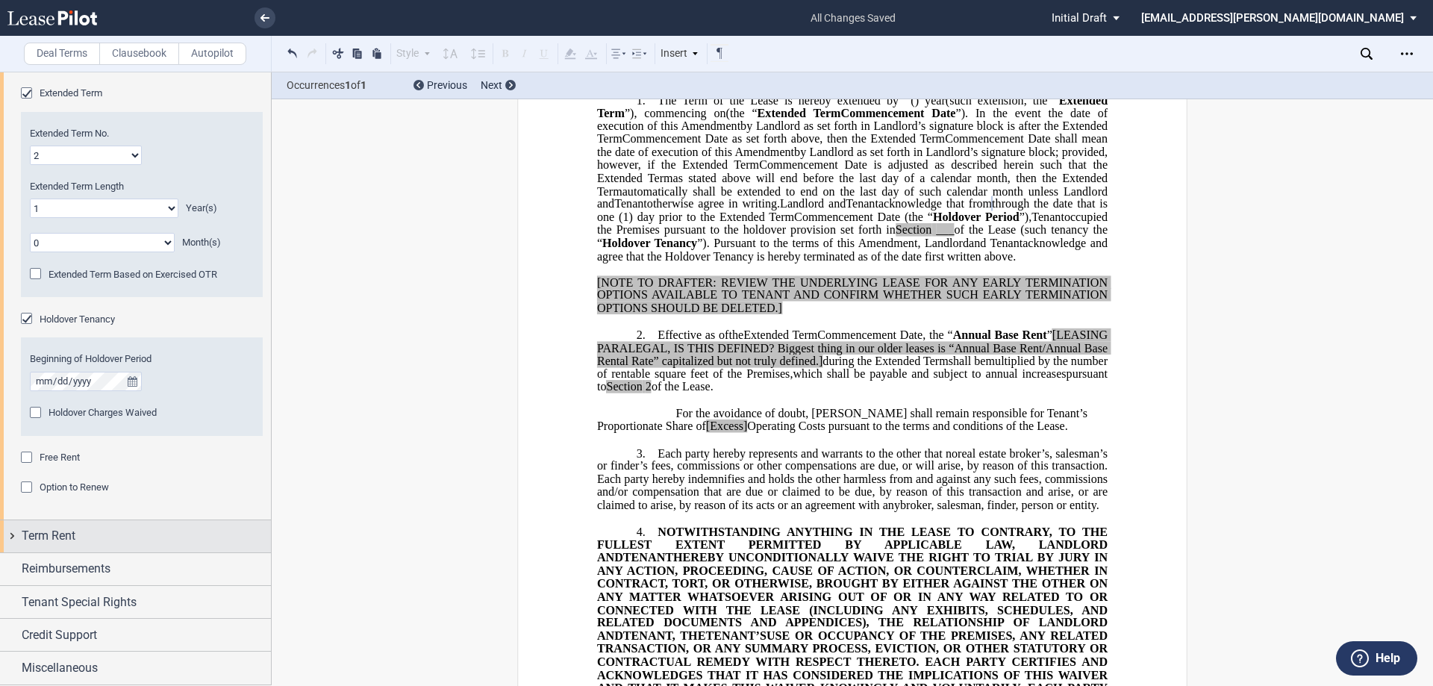
click at [119, 540] on div "Term Rent" at bounding box center [146, 536] width 249 height 18
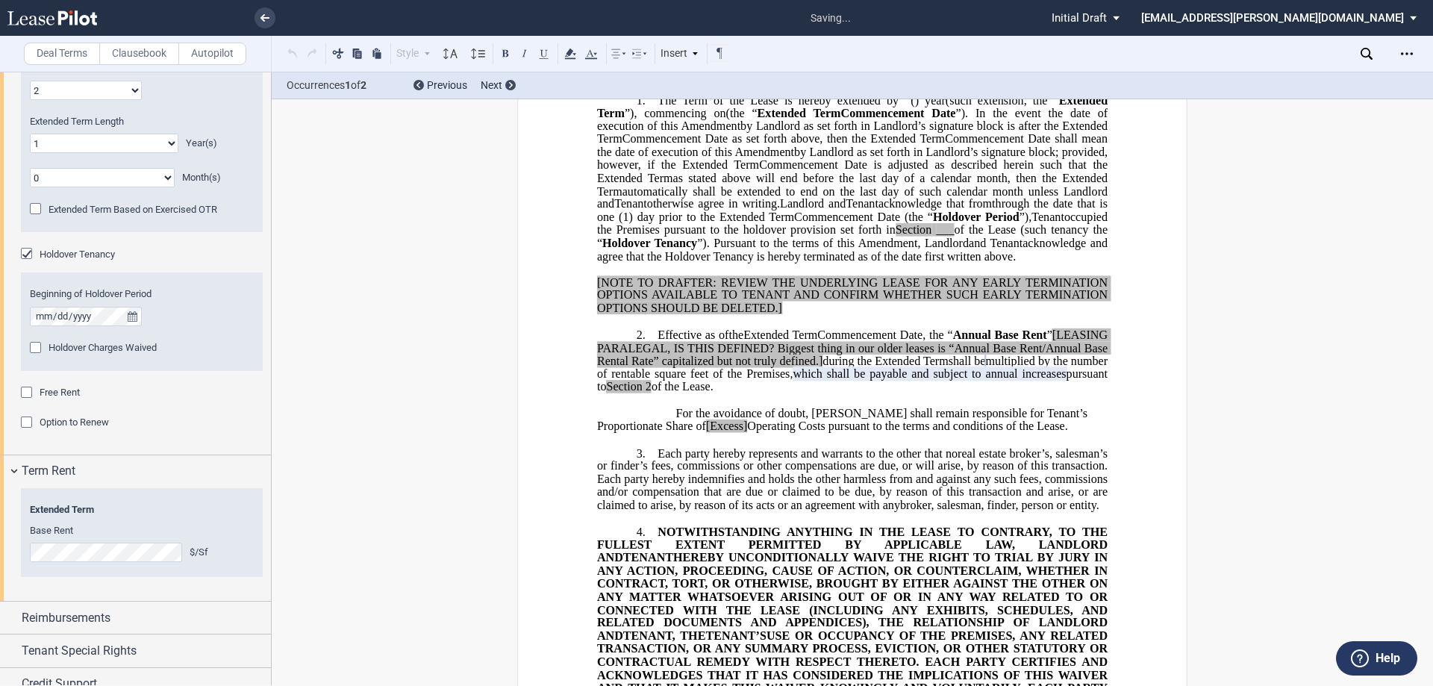
scroll to position [1854, 0]
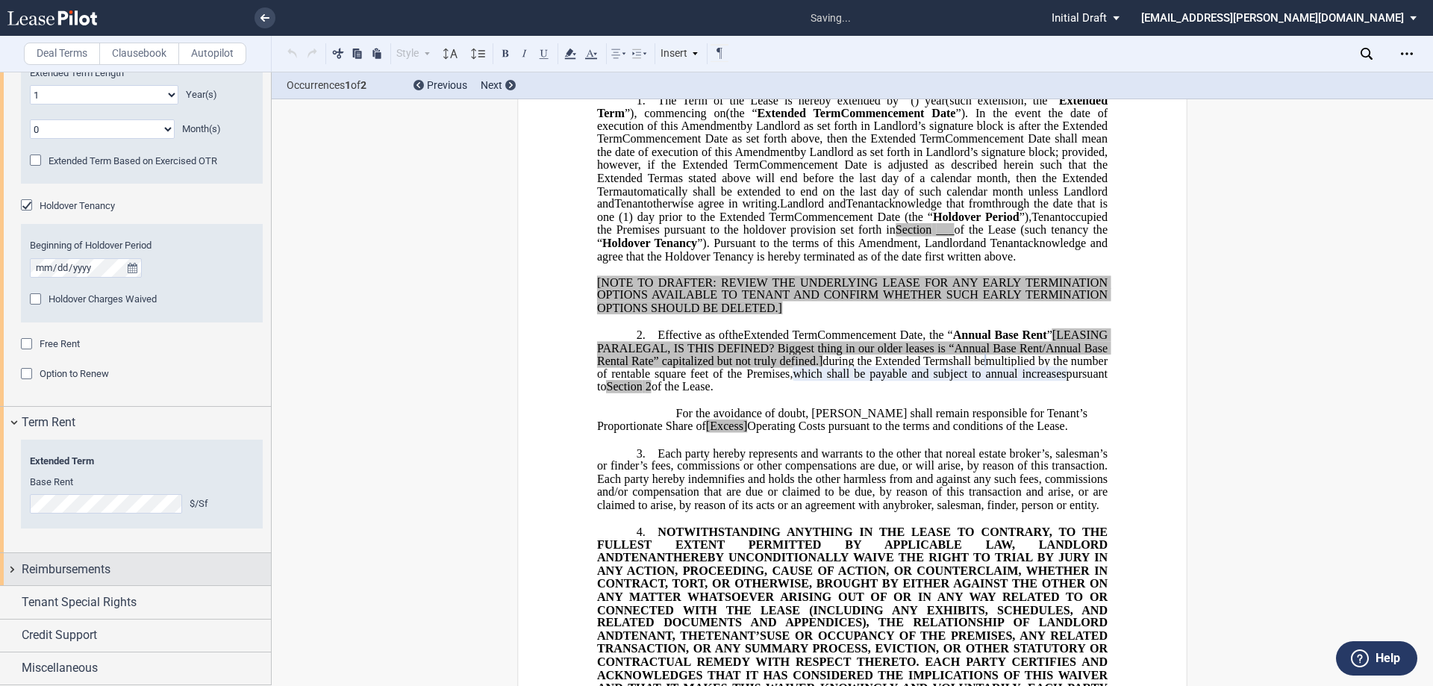
click at [75, 576] on span "Reimbursements" at bounding box center [66, 569] width 89 height 18
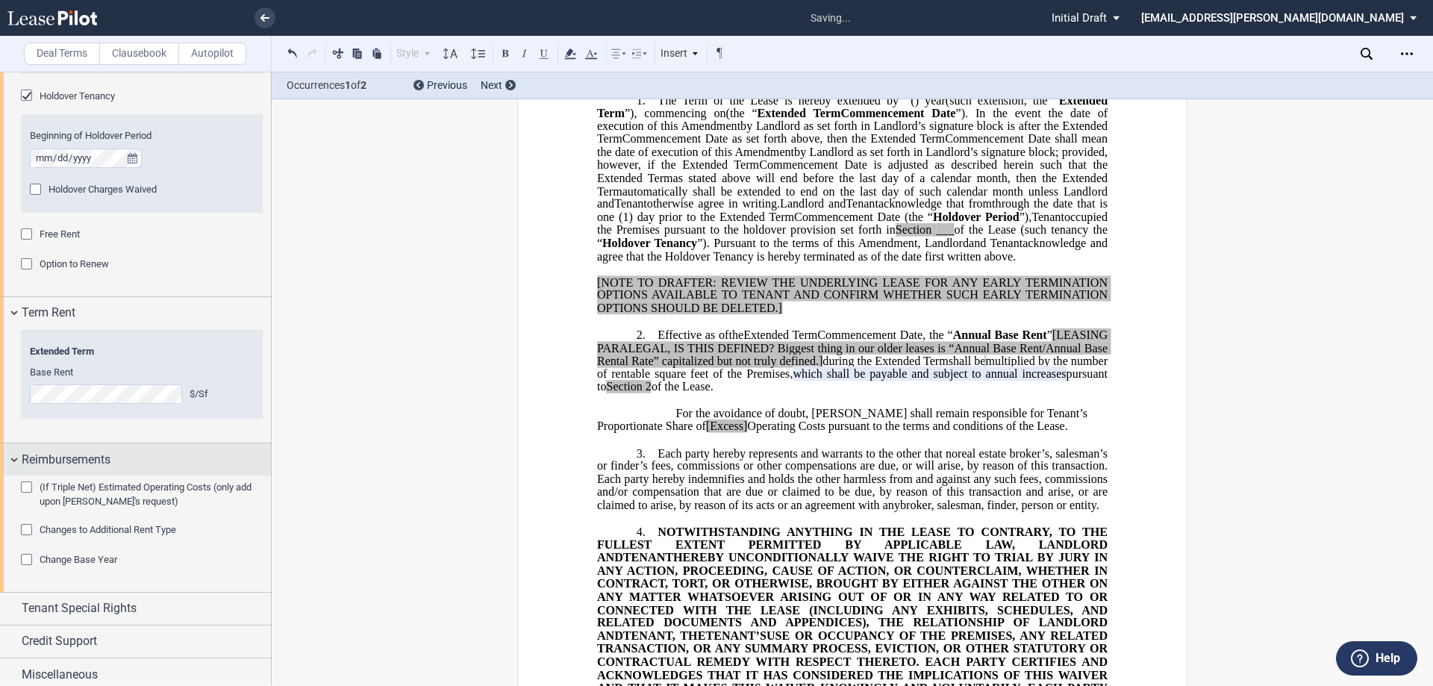
scroll to position [1969, 0]
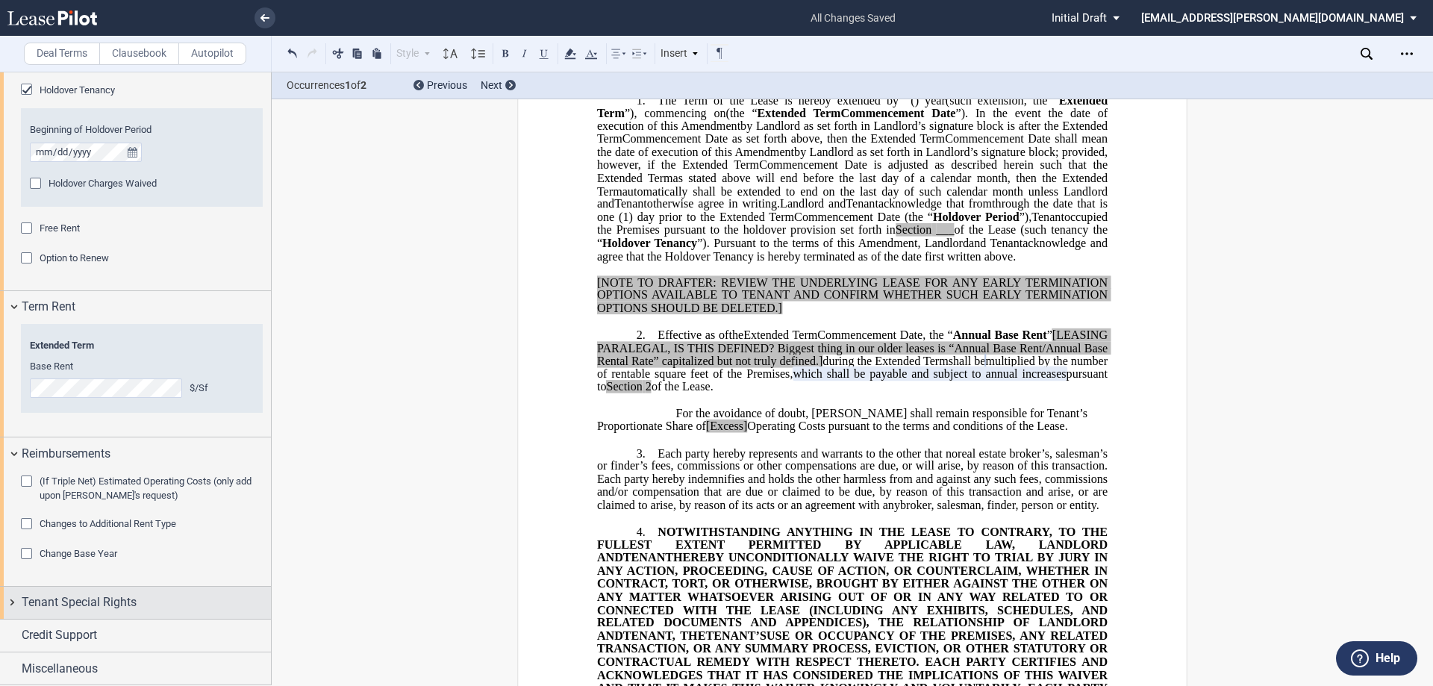
click at [67, 596] on span "Tenant Special Rights" at bounding box center [79, 602] width 115 height 18
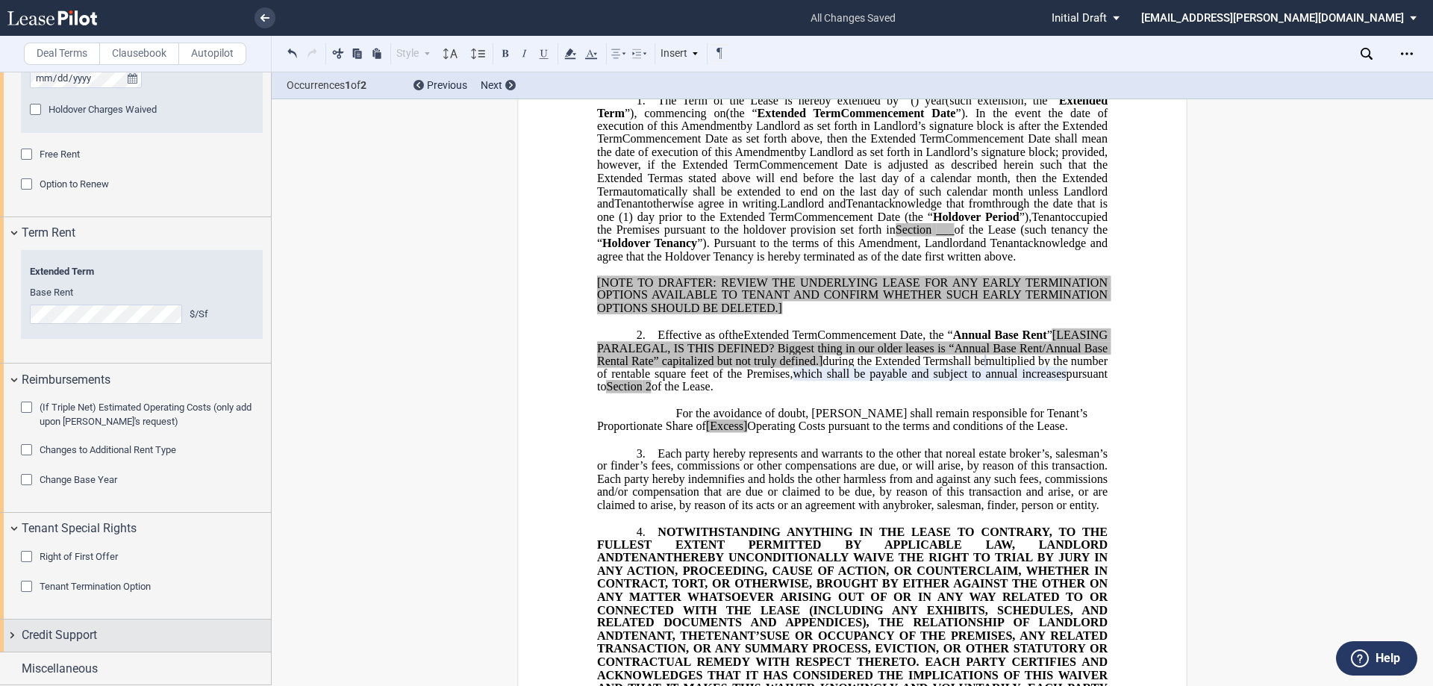
click at [72, 631] on span "Credit Support" at bounding box center [59, 635] width 75 height 18
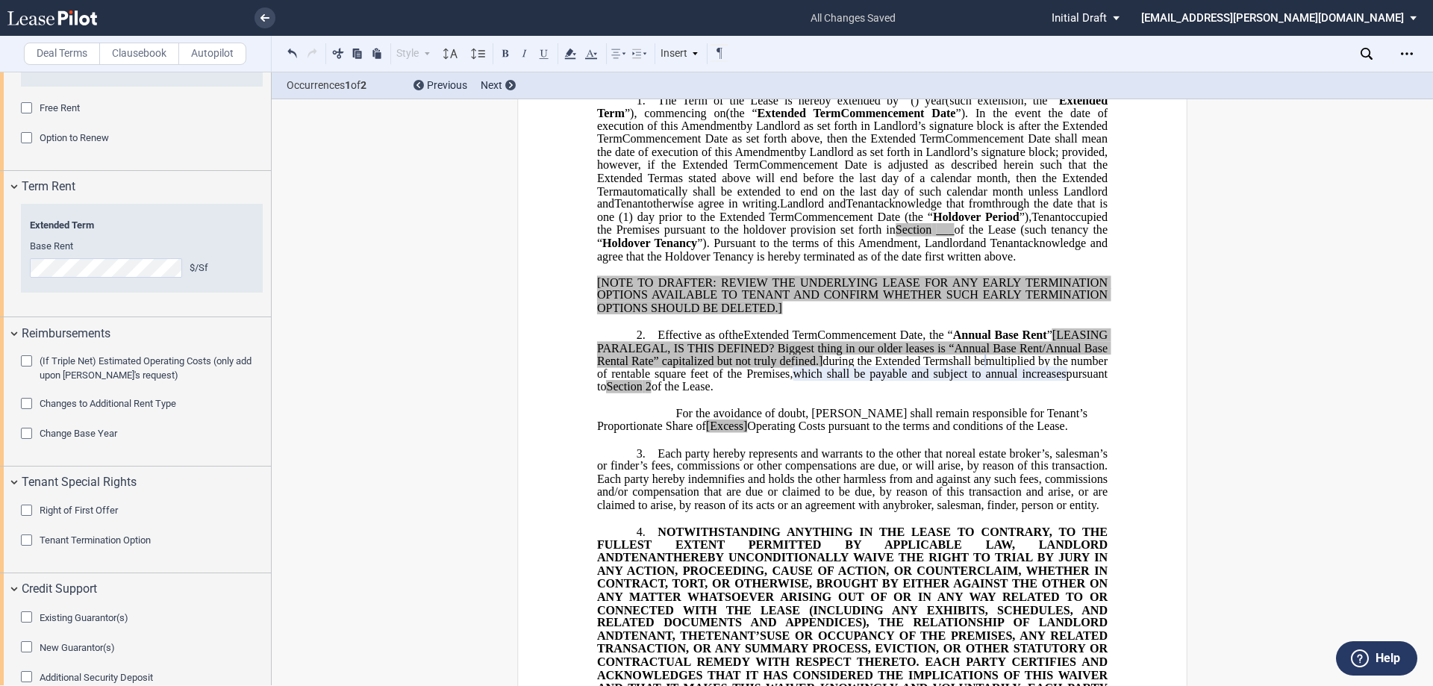
scroll to position [2147, 0]
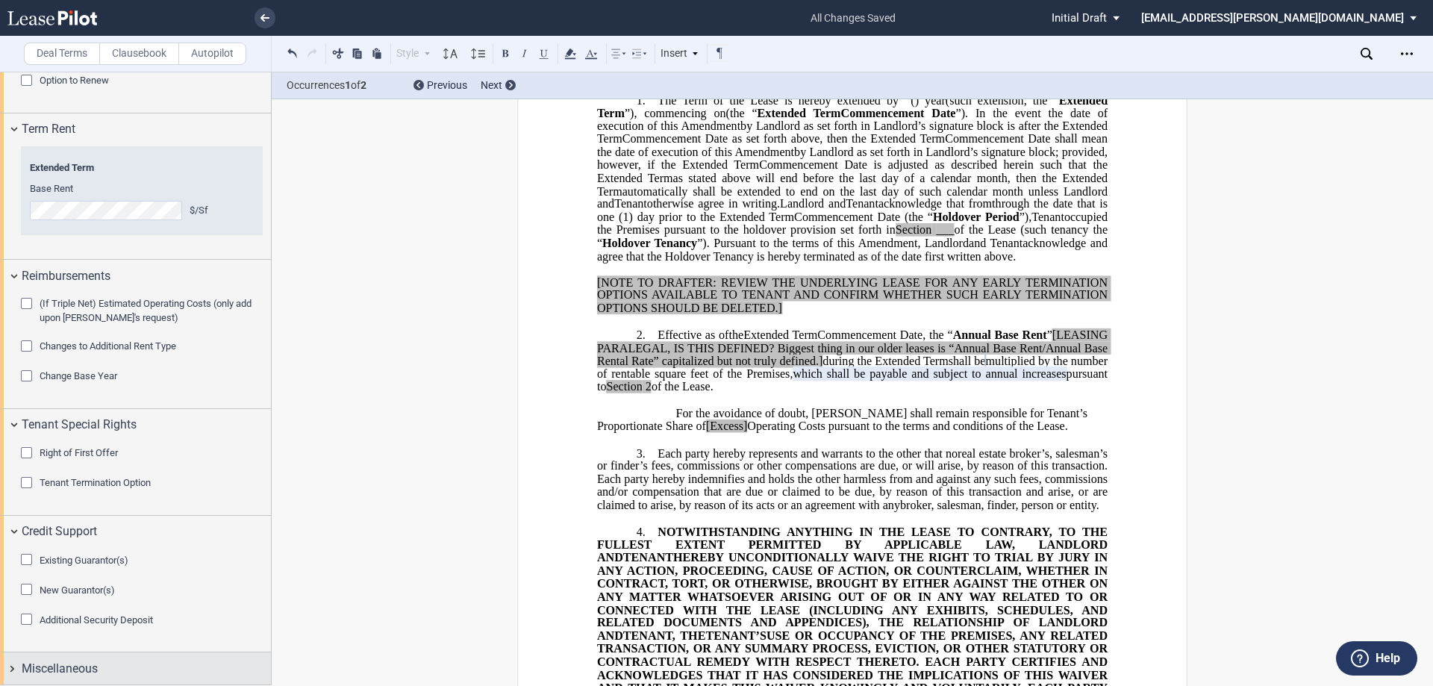
click at [76, 665] on span "Miscellaneous" at bounding box center [60, 669] width 76 height 18
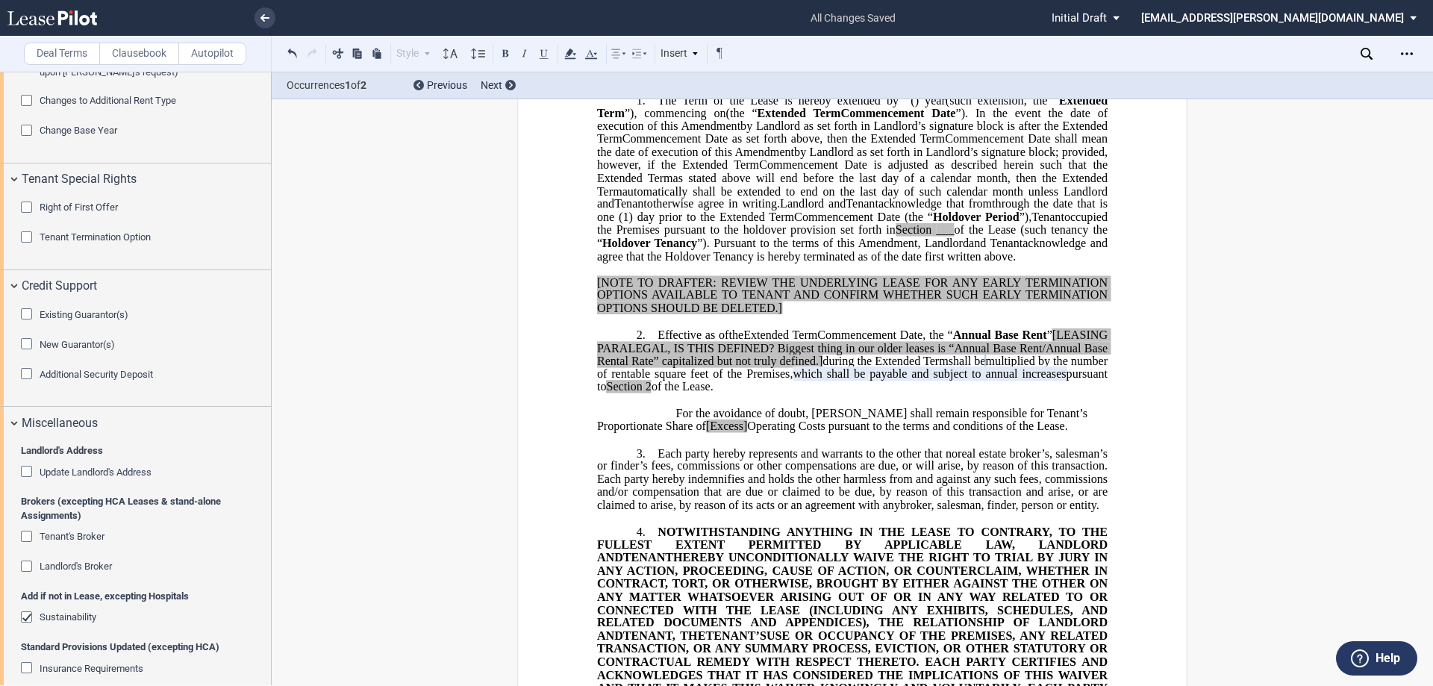
scroll to position [2445, 0]
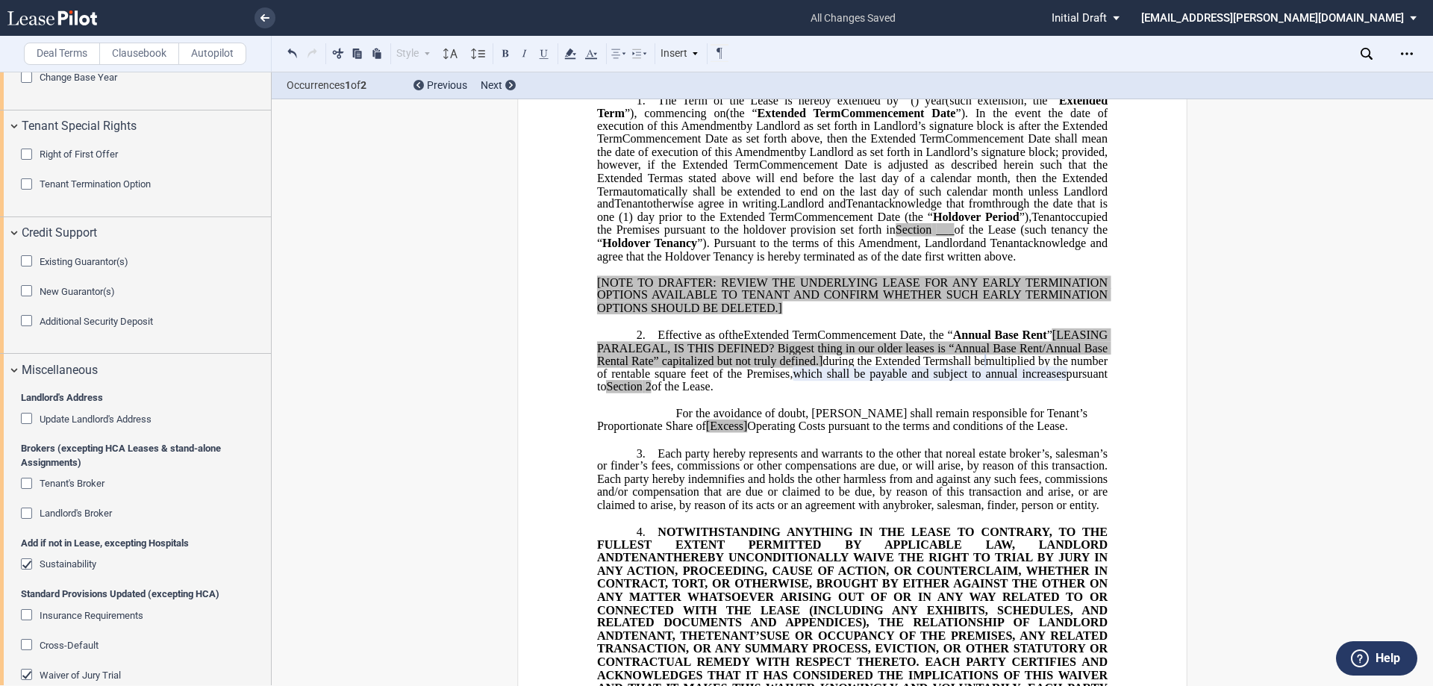
click at [65, 510] on span "Landlord's Broker" at bounding box center [76, 512] width 72 height 11
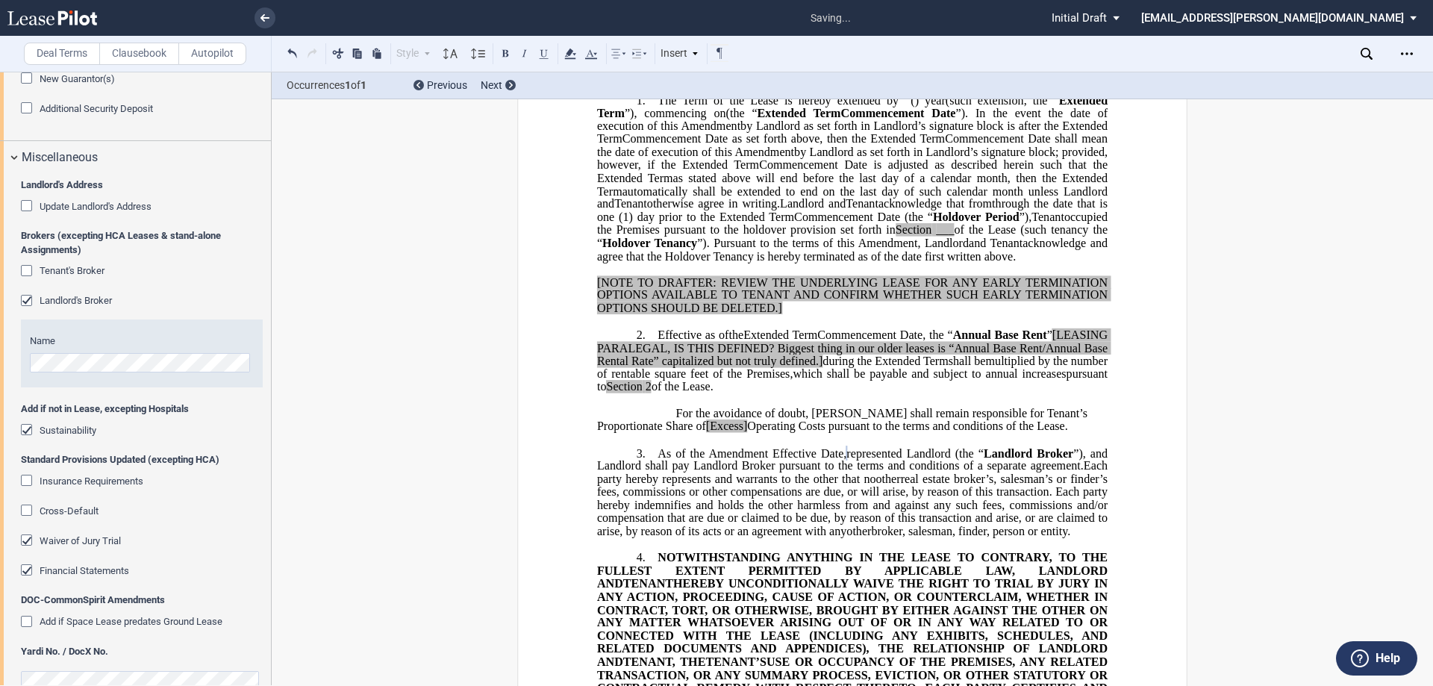
scroll to position [2688, 0]
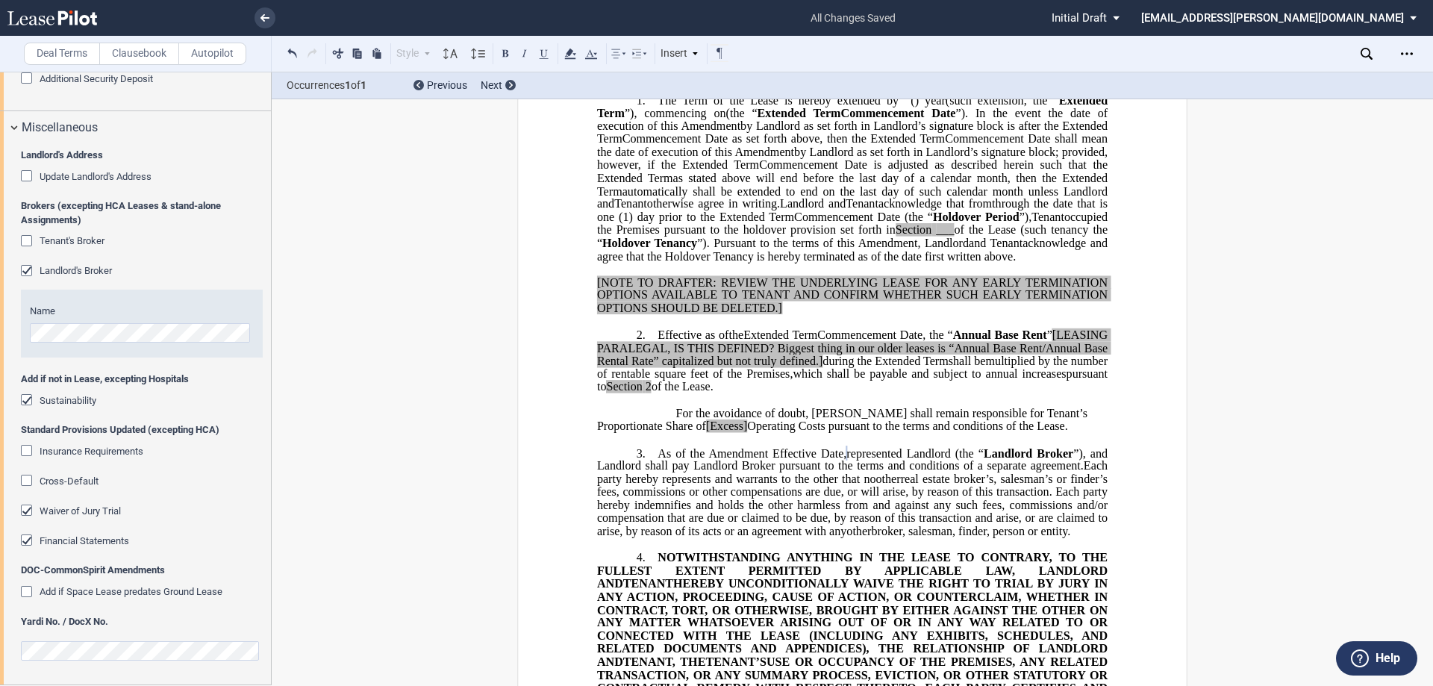
click at [25, 510] on div "Waiver of Jury Trial" at bounding box center [28, 511] width 15 height 15
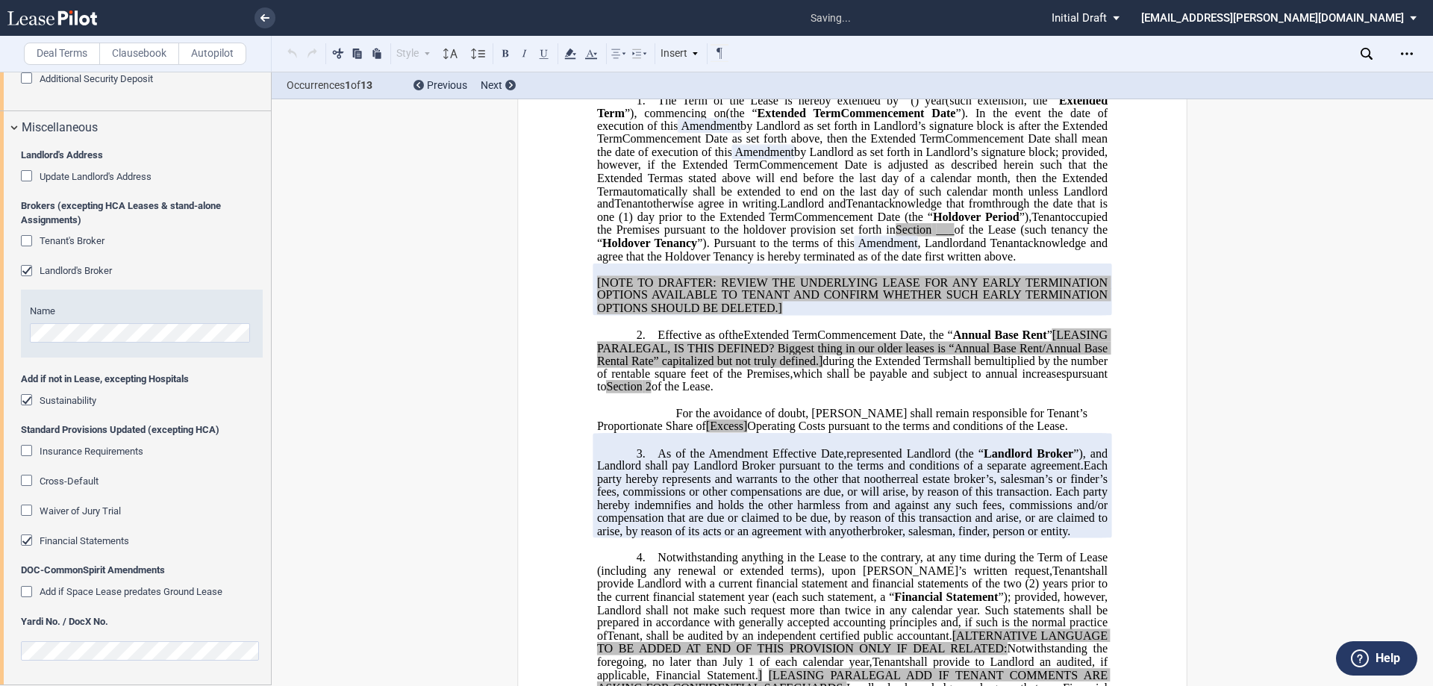
click at [27, 538] on div "Financial Statements" at bounding box center [28, 541] width 15 height 15
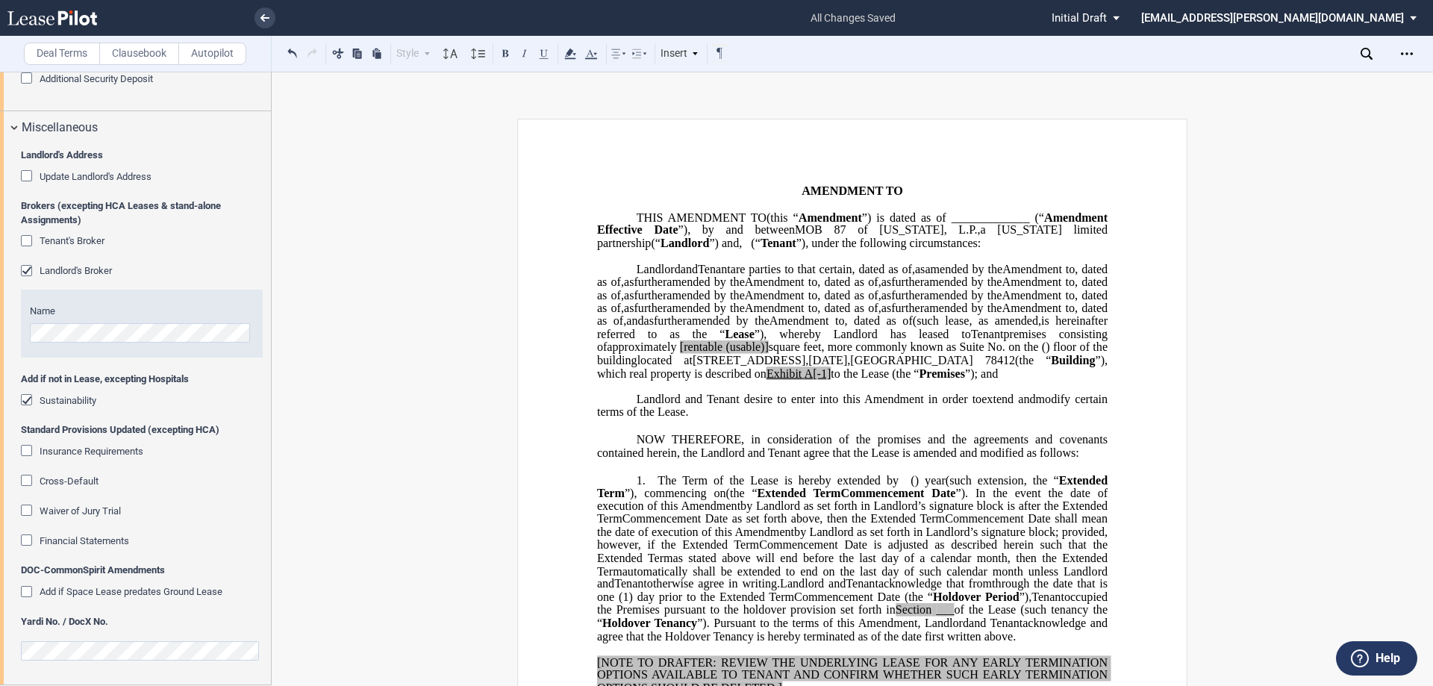
scroll to position [0, 0]
click at [1408, 52] on icon "Open Lease options menu" at bounding box center [1407, 54] width 12 height 12
click at [1277, 84] on div "Download" at bounding box center [1320, 80] width 182 height 13
click at [22, 400] on div "Sustainability" at bounding box center [28, 401] width 15 height 15
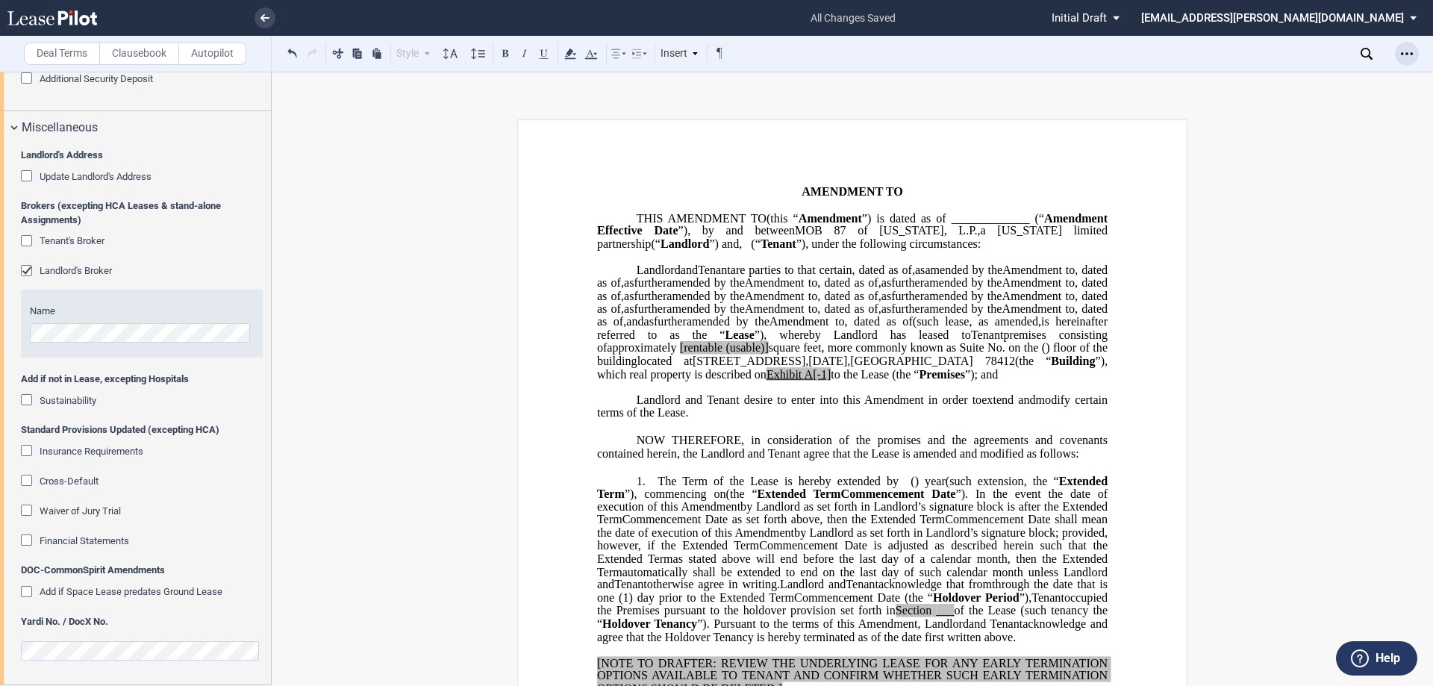
click at [1400, 52] on div "Open Lease options menu" at bounding box center [1407, 54] width 24 height 24
click at [1292, 79] on div "Download" at bounding box center [1320, 80] width 182 height 13
